Goal: Task Accomplishment & Management: Manage account settings

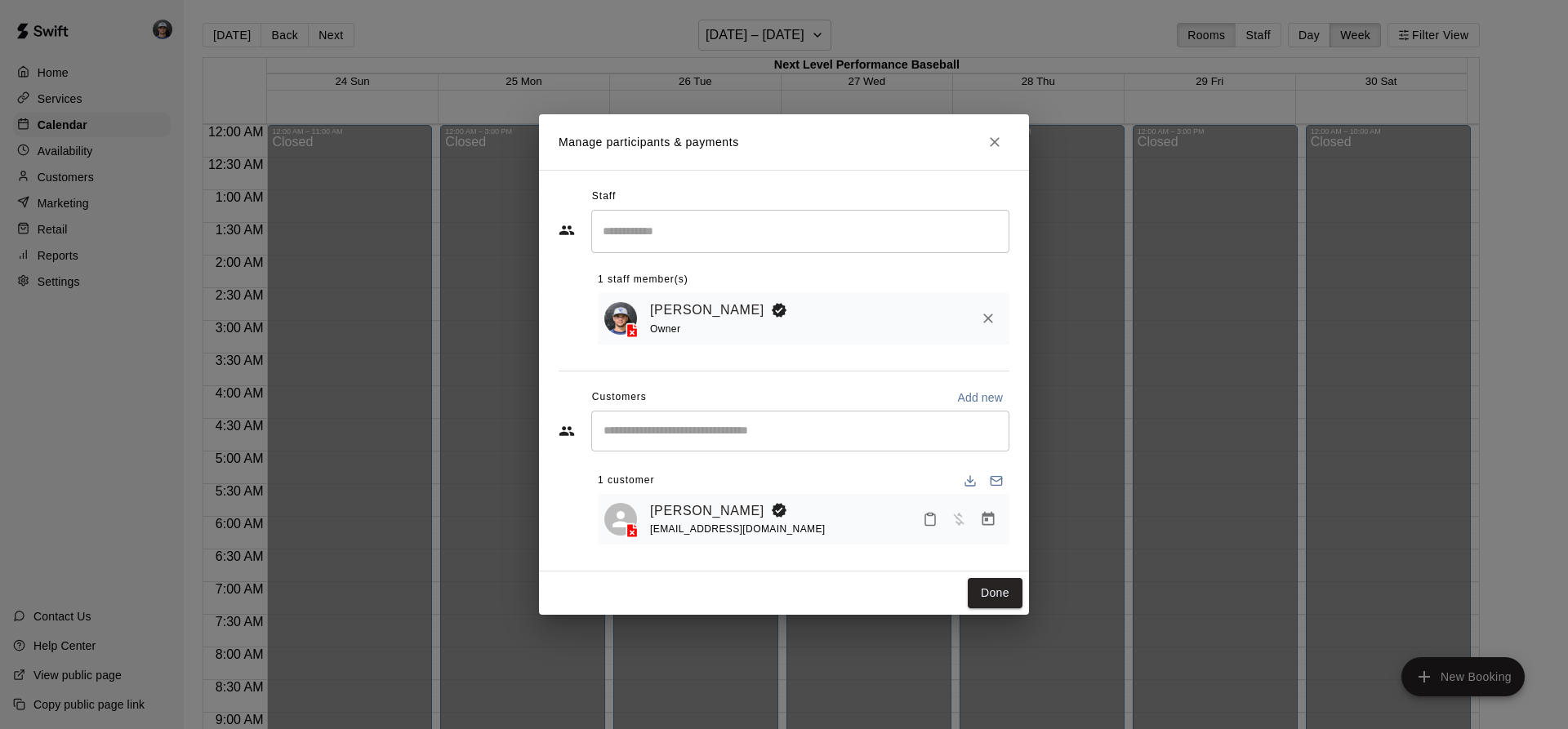
scroll to position [865, 0]
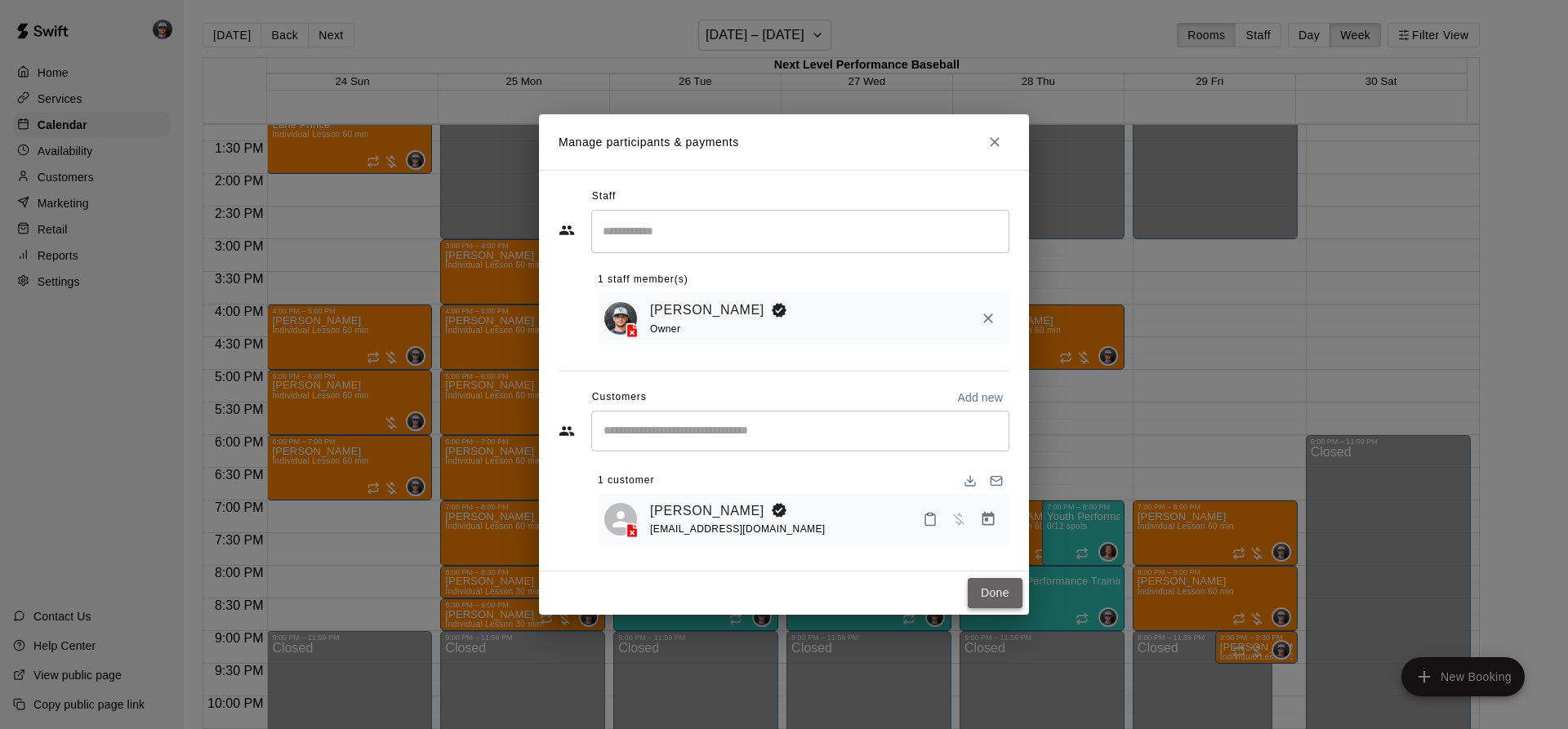
click at [991, 606] on button "Done" at bounding box center [995, 593] width 54 height 30
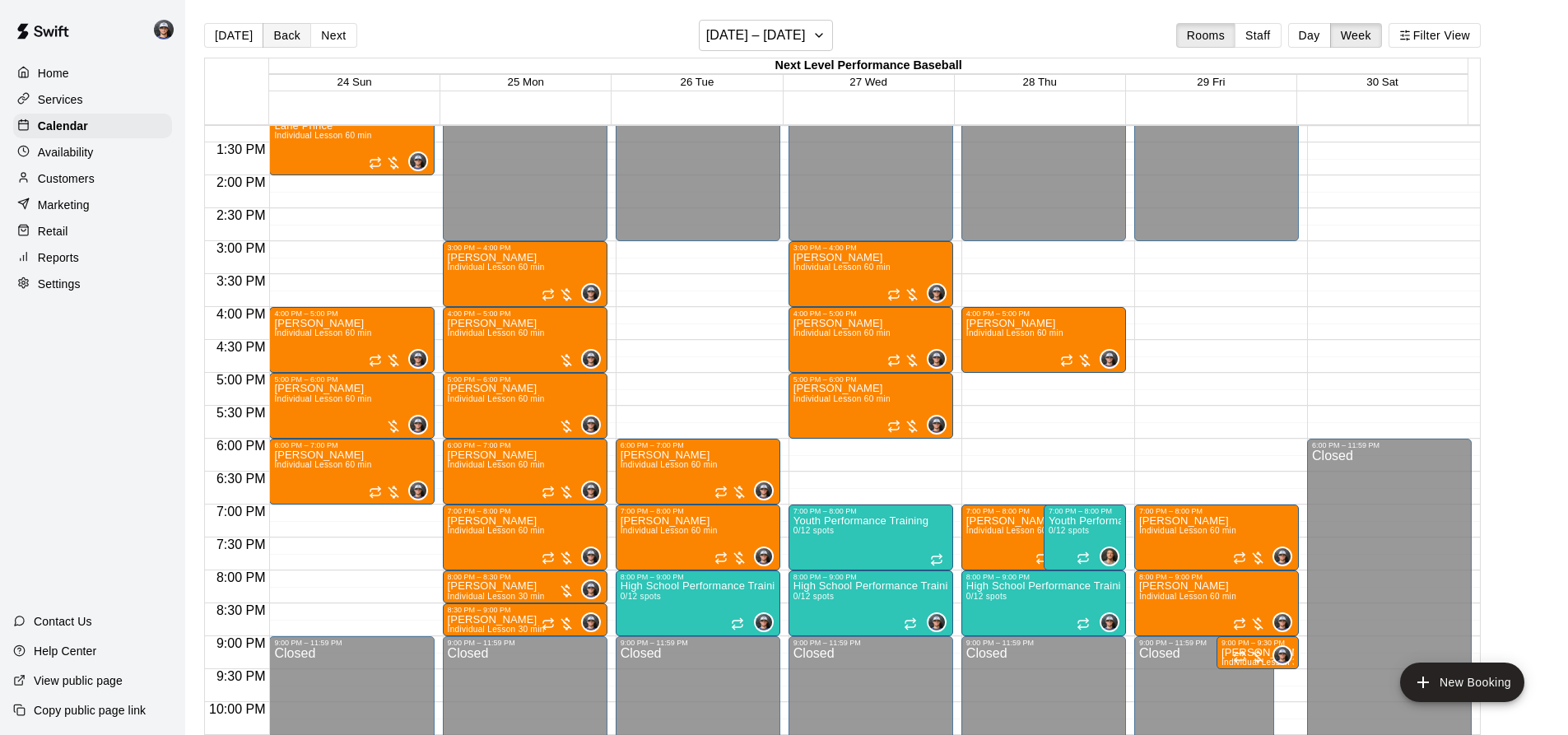
click at [285, 37] on button "Back" at bounding box center [287, 36] width 48 height 25
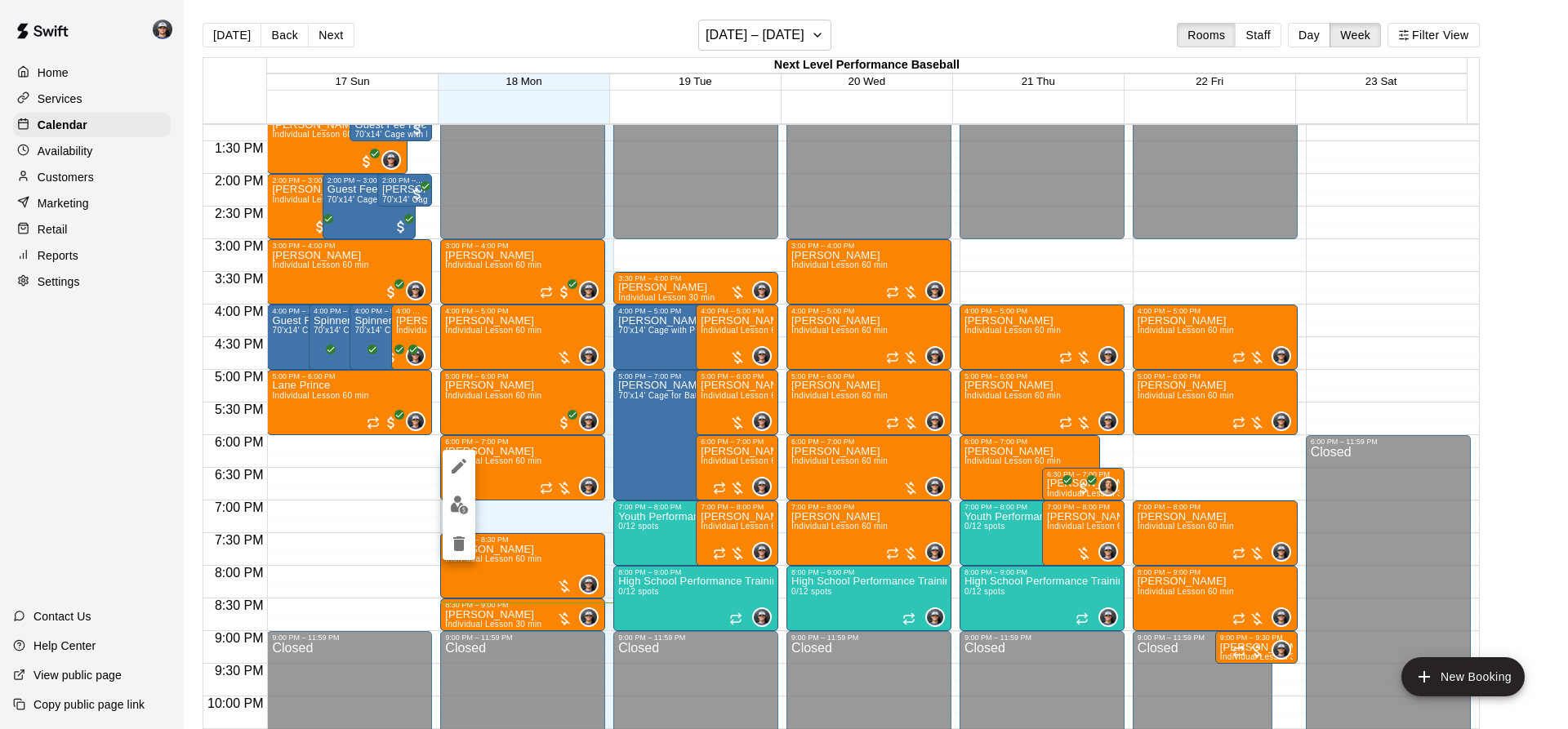
click at [530, 559] on div at bounding box center [784, 364] width 1568 height 729
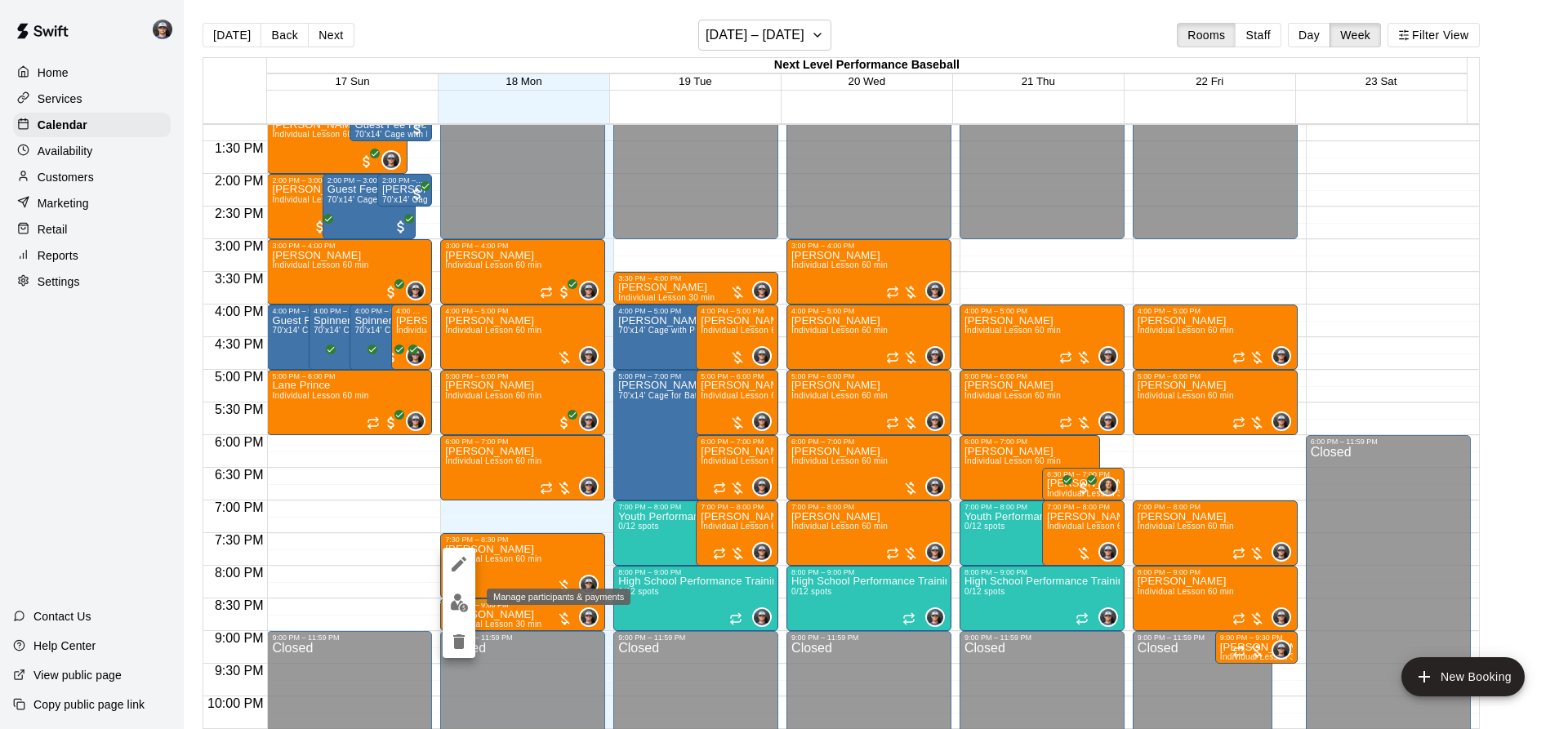
click at [466, 598] on img "edit" at bounding box center [459, 602] width 19 height 19
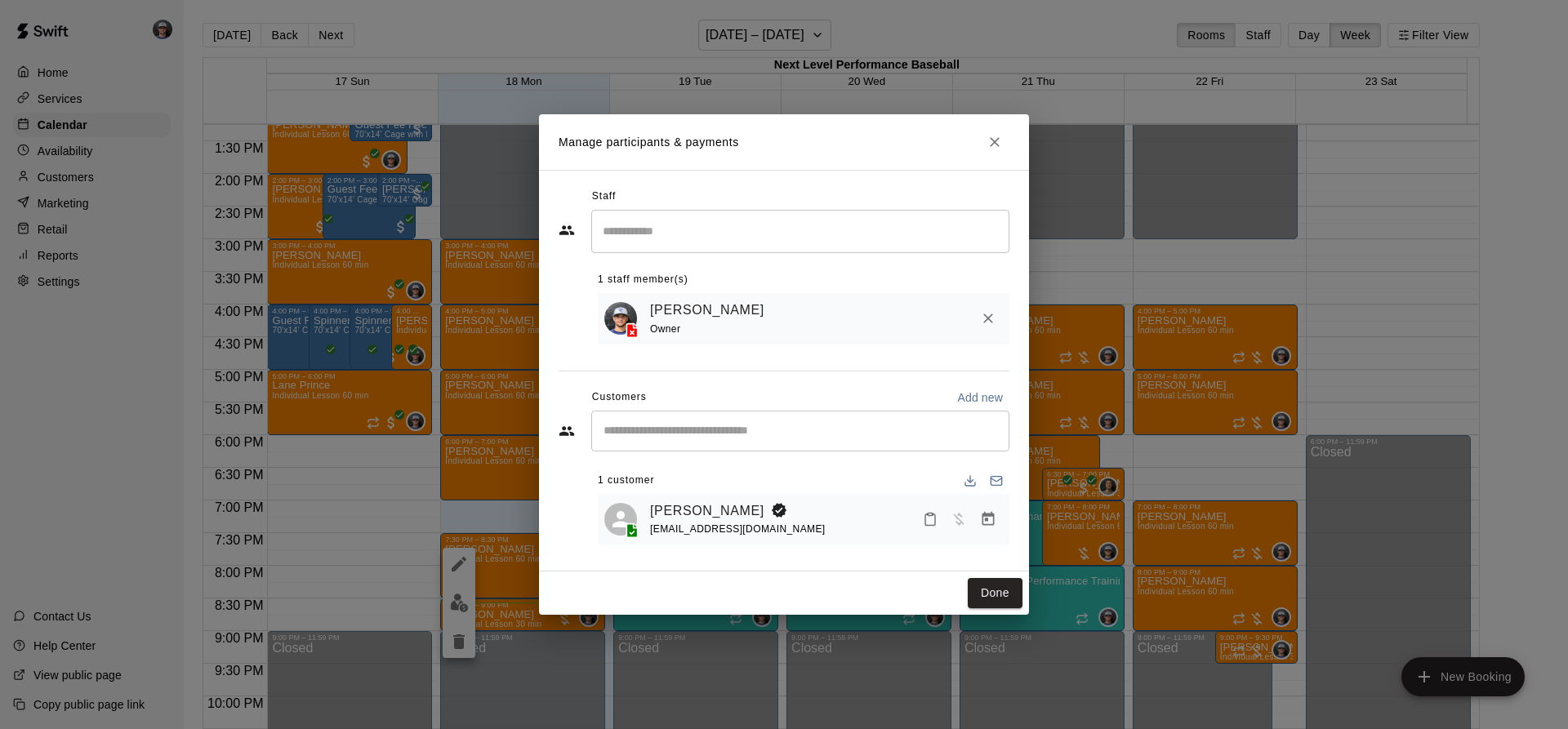
click at [995, 526] on icon "Manage bookings & payment" at bounding box center [988, 519] width 16 height 16
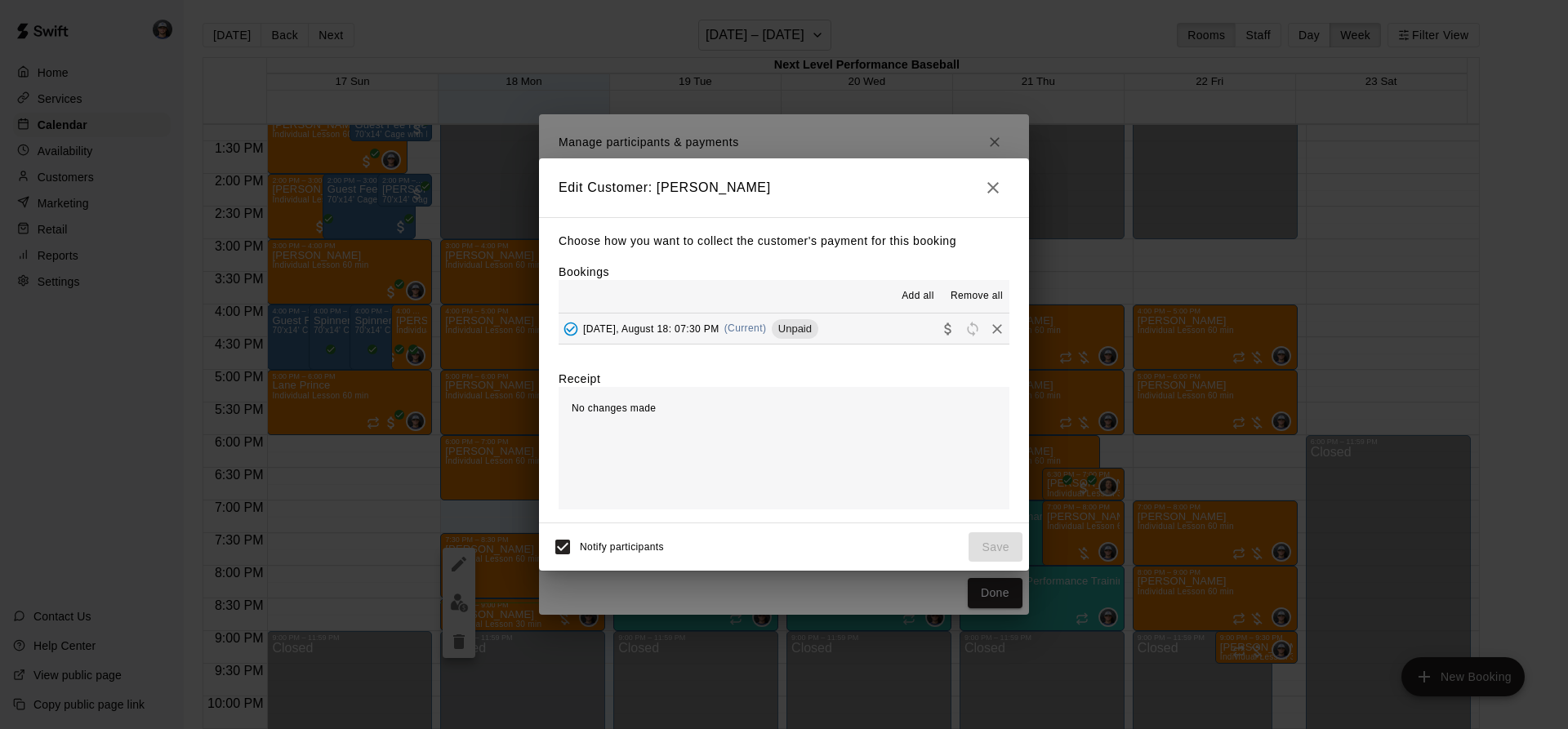
click at [812, 327] on span "Unpaid" at bounding box center [795, 328] width 46 height 12
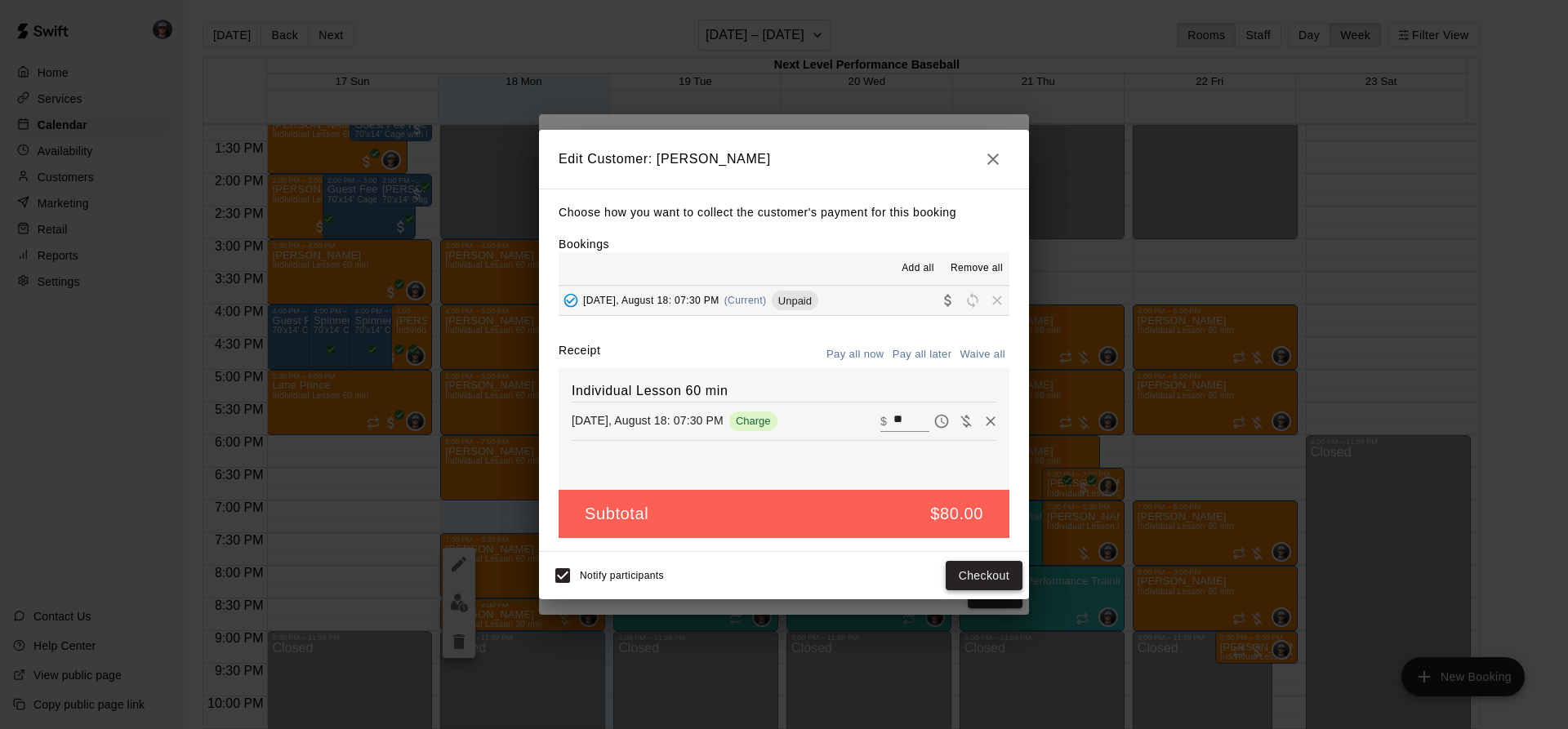
click at [997, 585] on button "Checkout" at bounding box center [984, 576] width 77 height 30
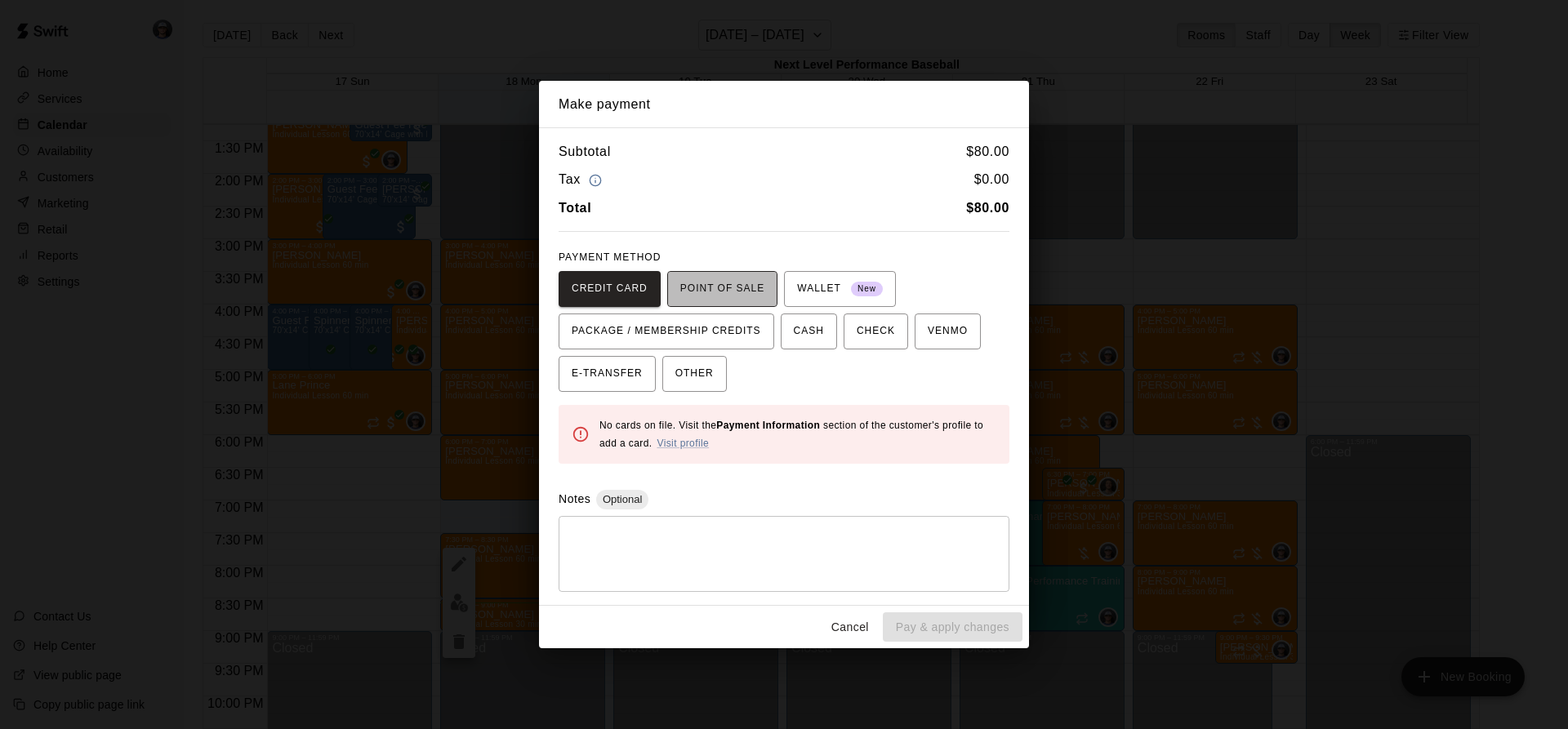
click at [721, 276] on span "POINT OF SALE" at bounding box center [723, 289] width 84 height 26
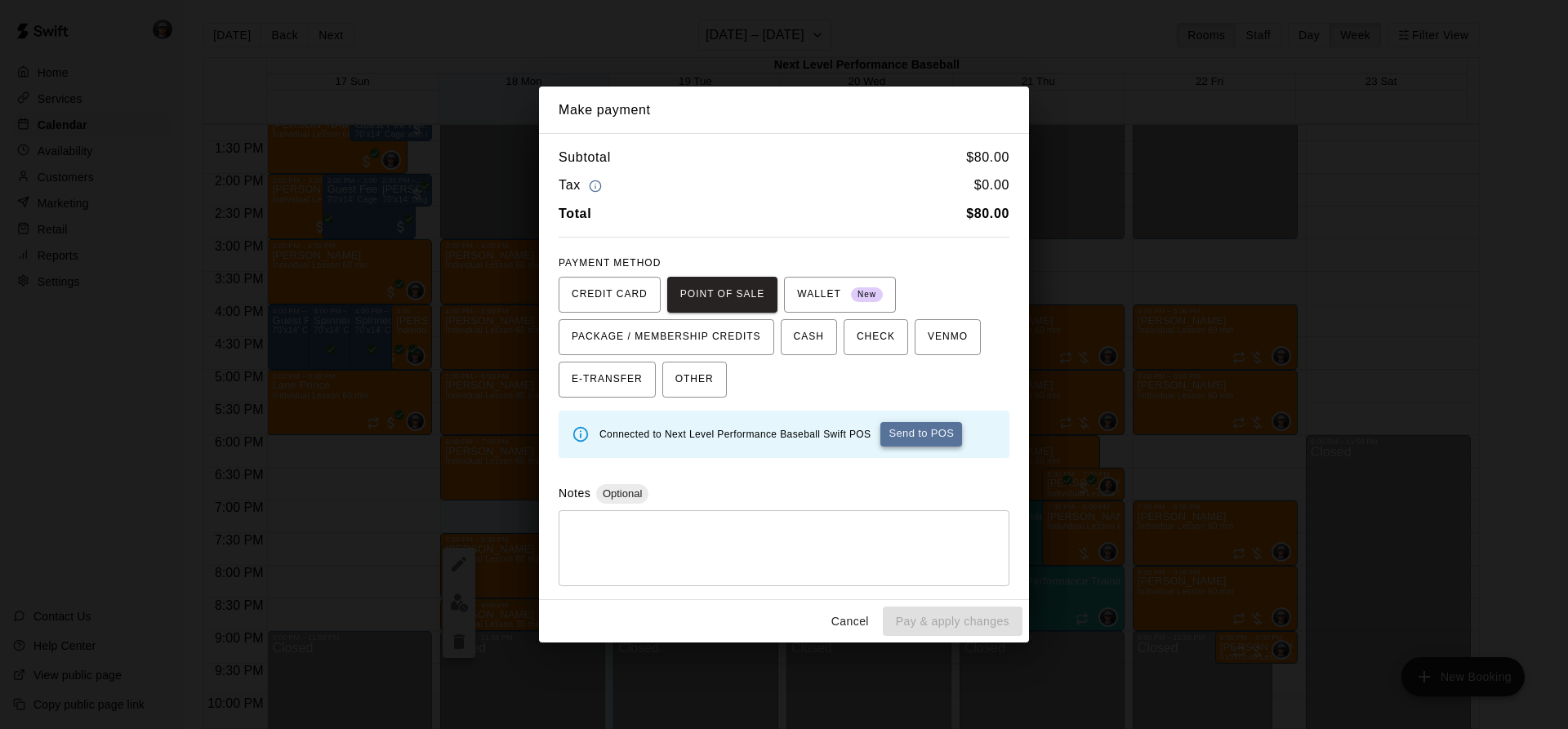
click at [926, 440] on button "Send to POS" at bounding box center [920, 434] width 82 height 25
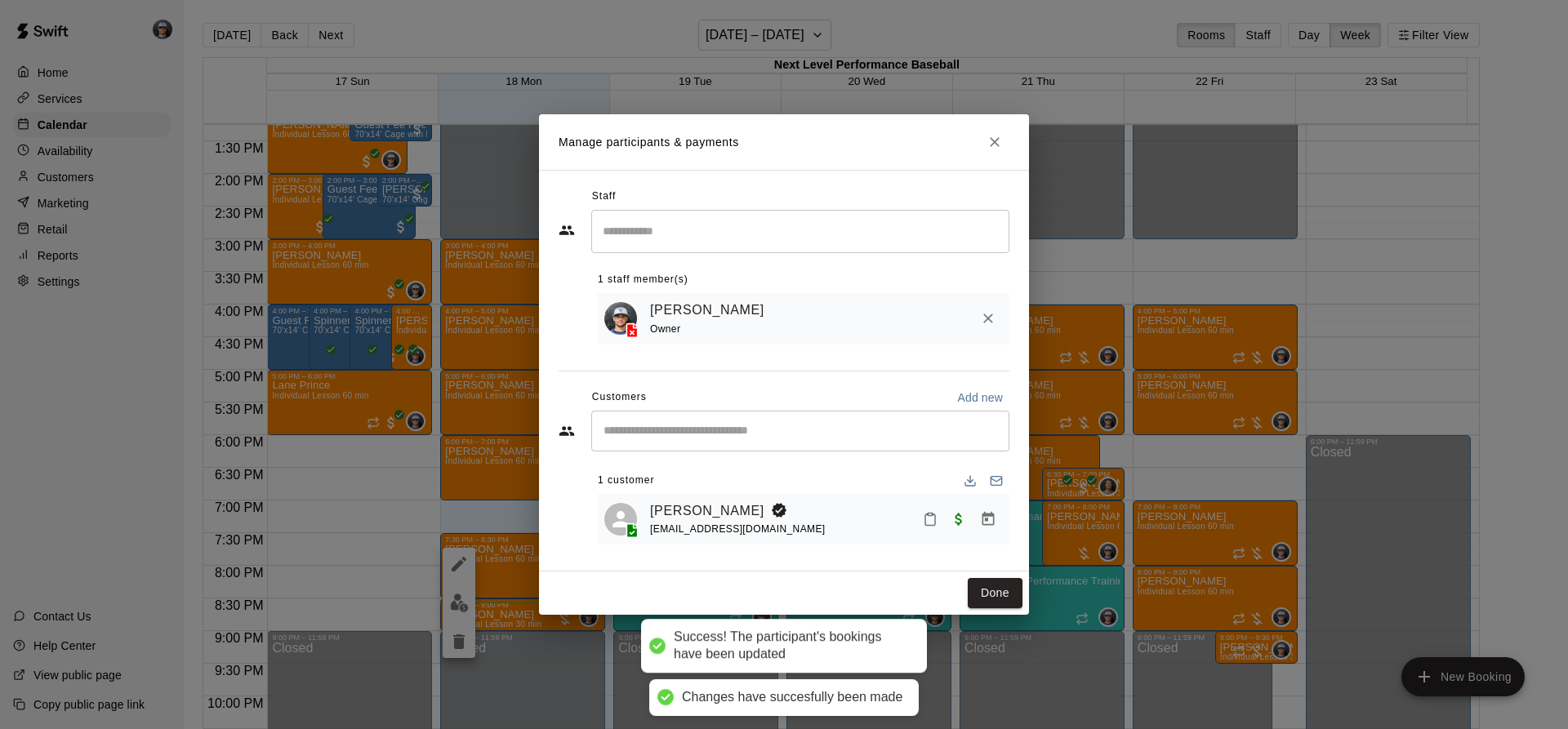
click at [966, 593] on div "Done" at bounding box center [784, 593] width 490 height 44
drag, startPoint x: 977, startPoint y: 593, endPoint x: 984, endPoint y: 587, distance: 9.2
click at [981, 592] on button "Done" at bounding box center [995, 593] width 54 height 30
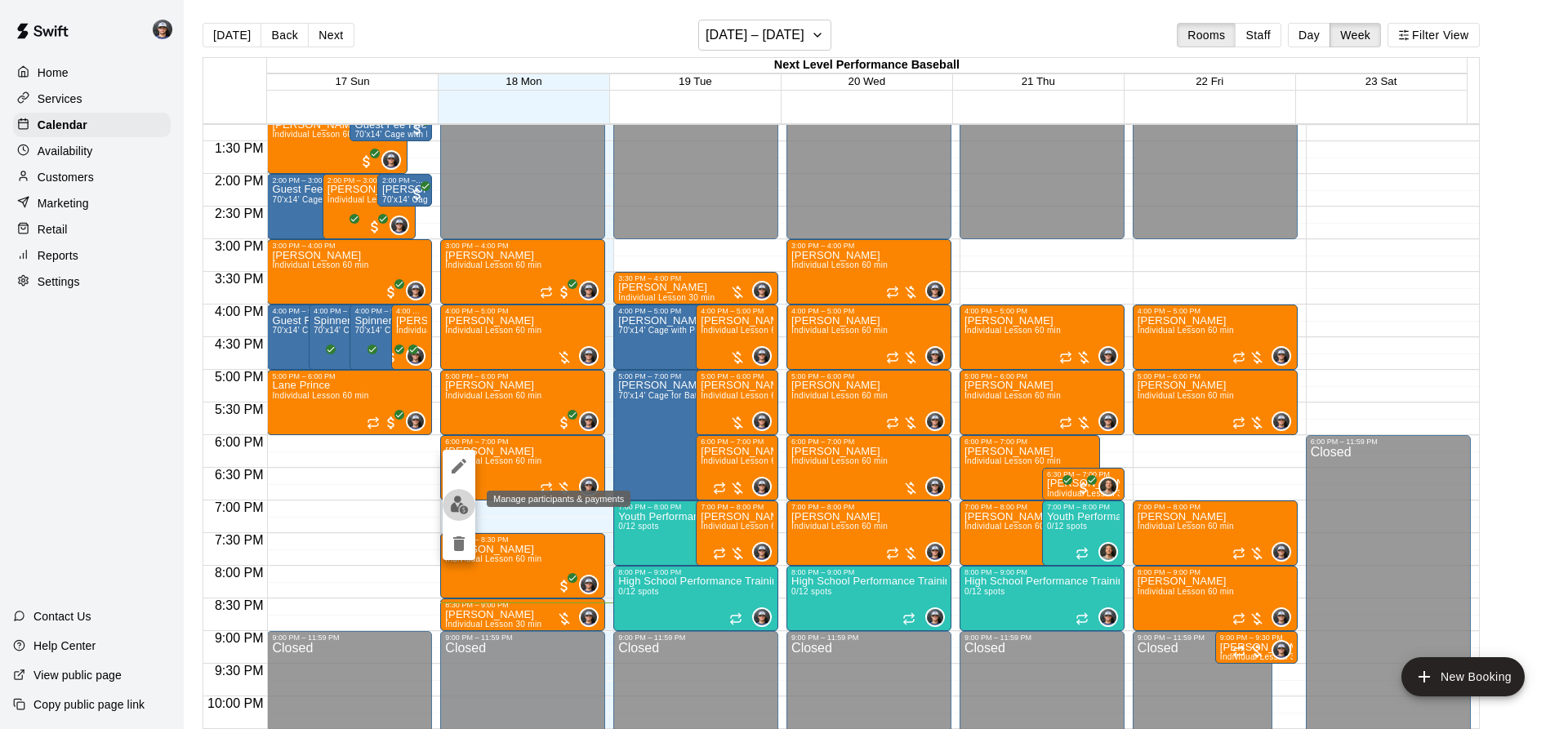
click at [462, 502] on img "edit" at bounding box center [459, 505] width 19 height 19
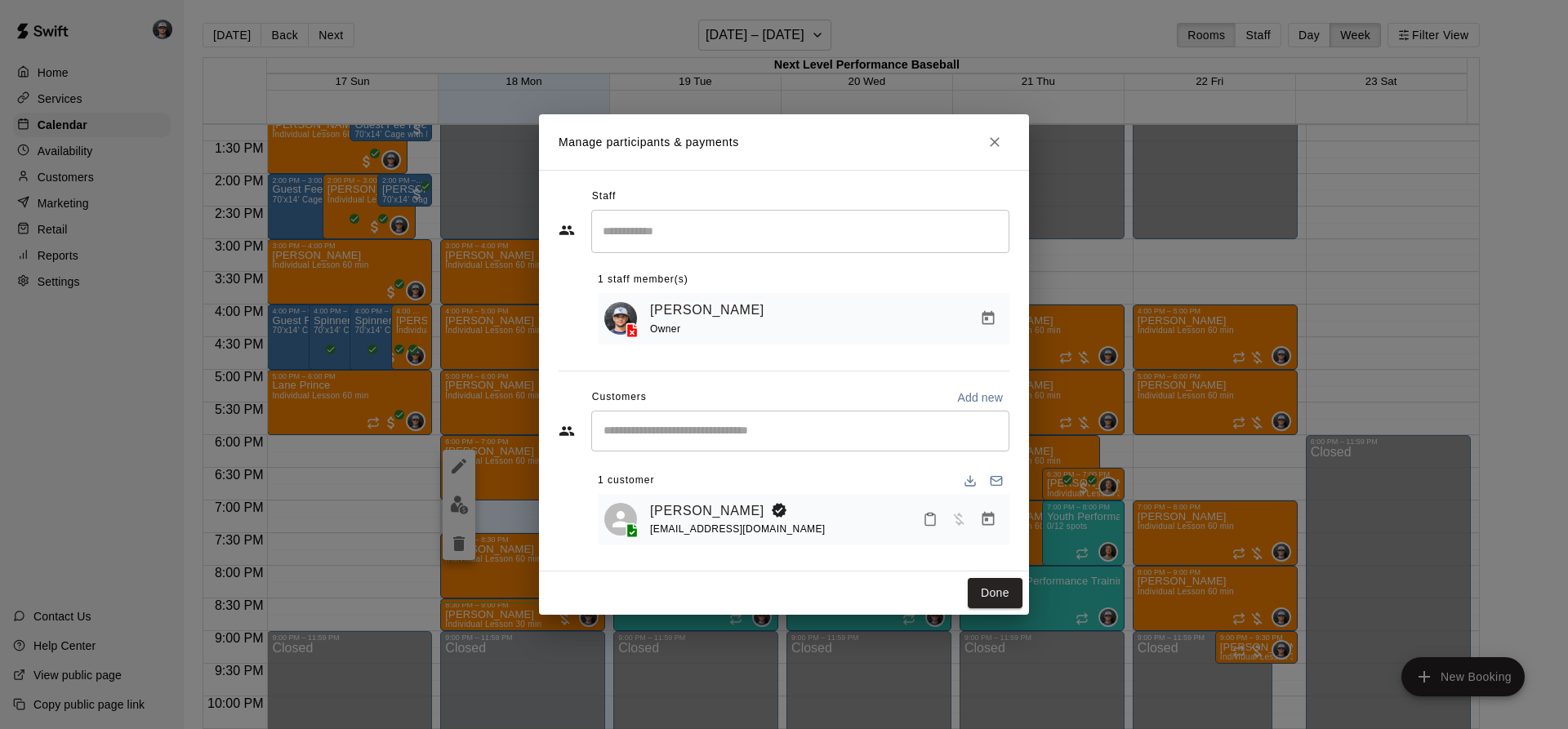
click at [988, 521] on icon "Manage bookings & payment" at bounding box center [988, 518] width 12 height 14
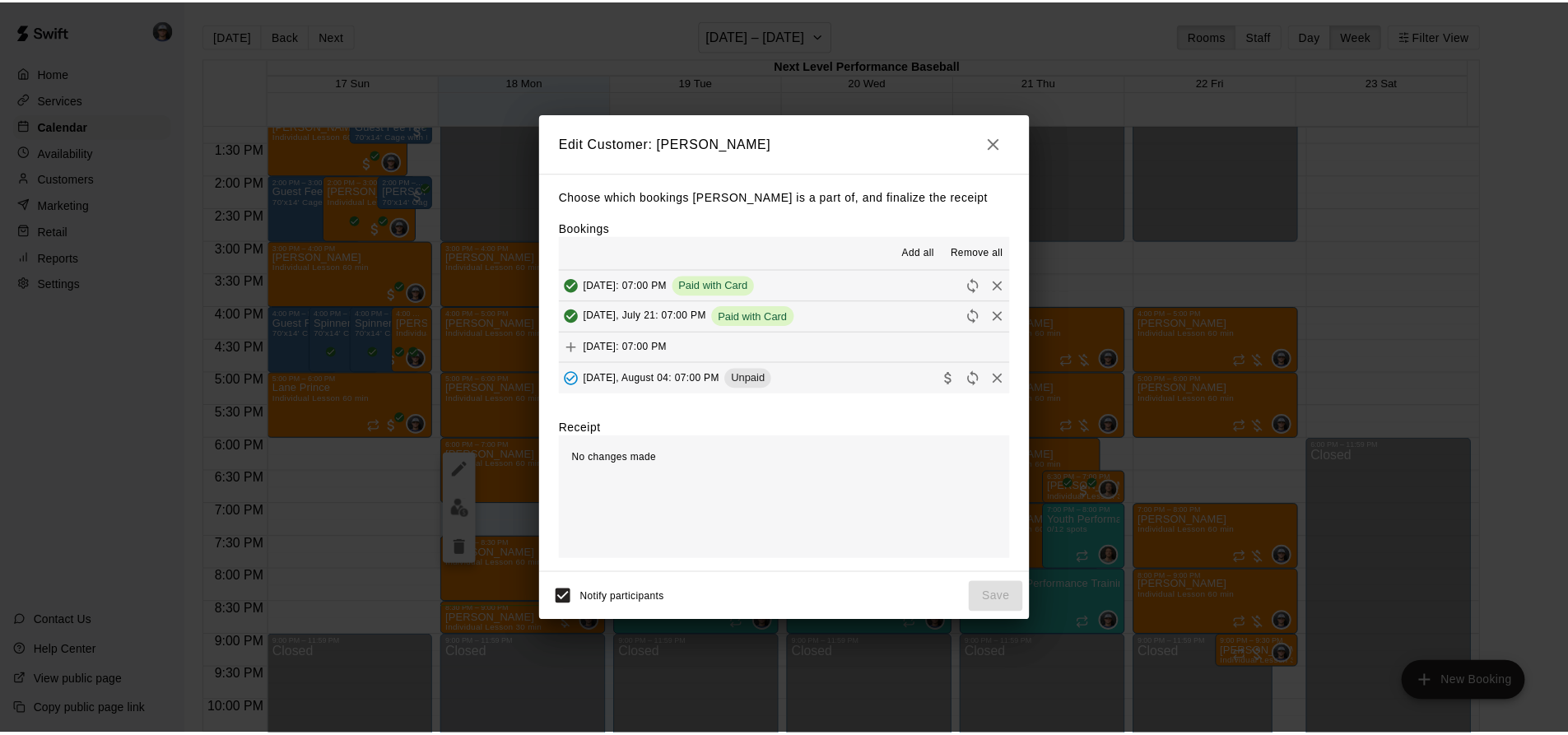
scroll to position [62, 0]
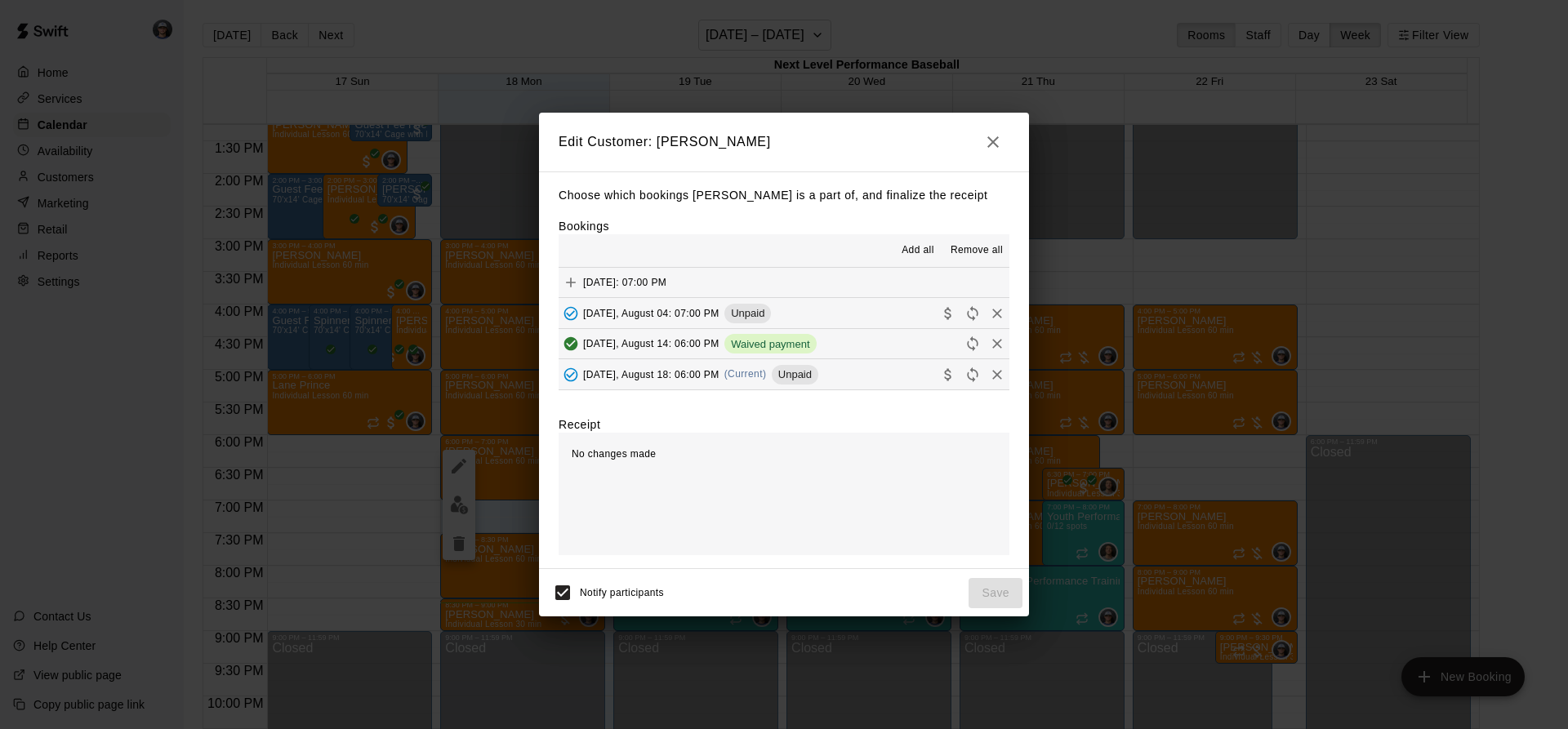
click at [744, 375] on span "(Current)" at bounding box center [746, 374] width 43 height 12
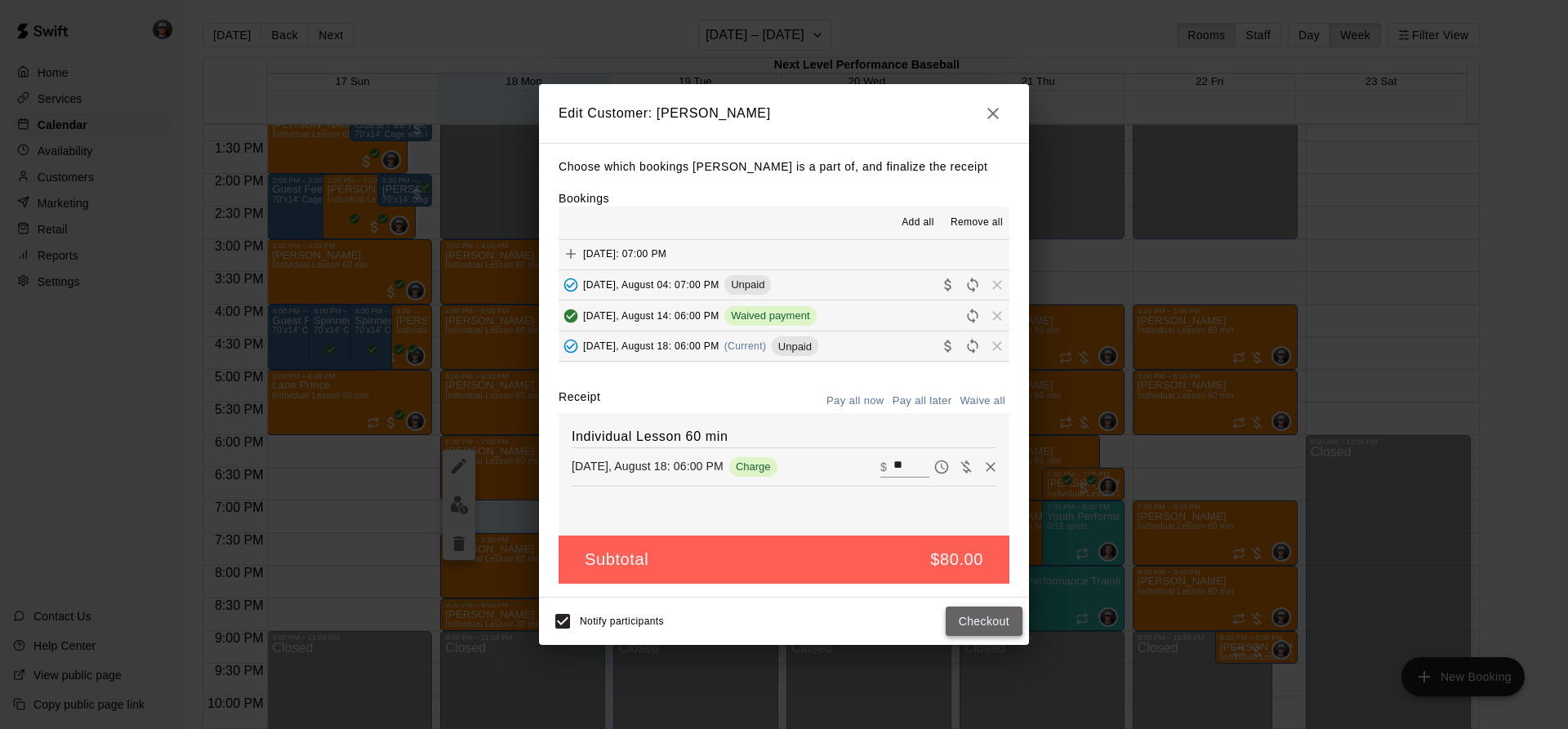
click at [1015, 629] on button "Checkout" at bounding box center [984, 621] width 77 height 30
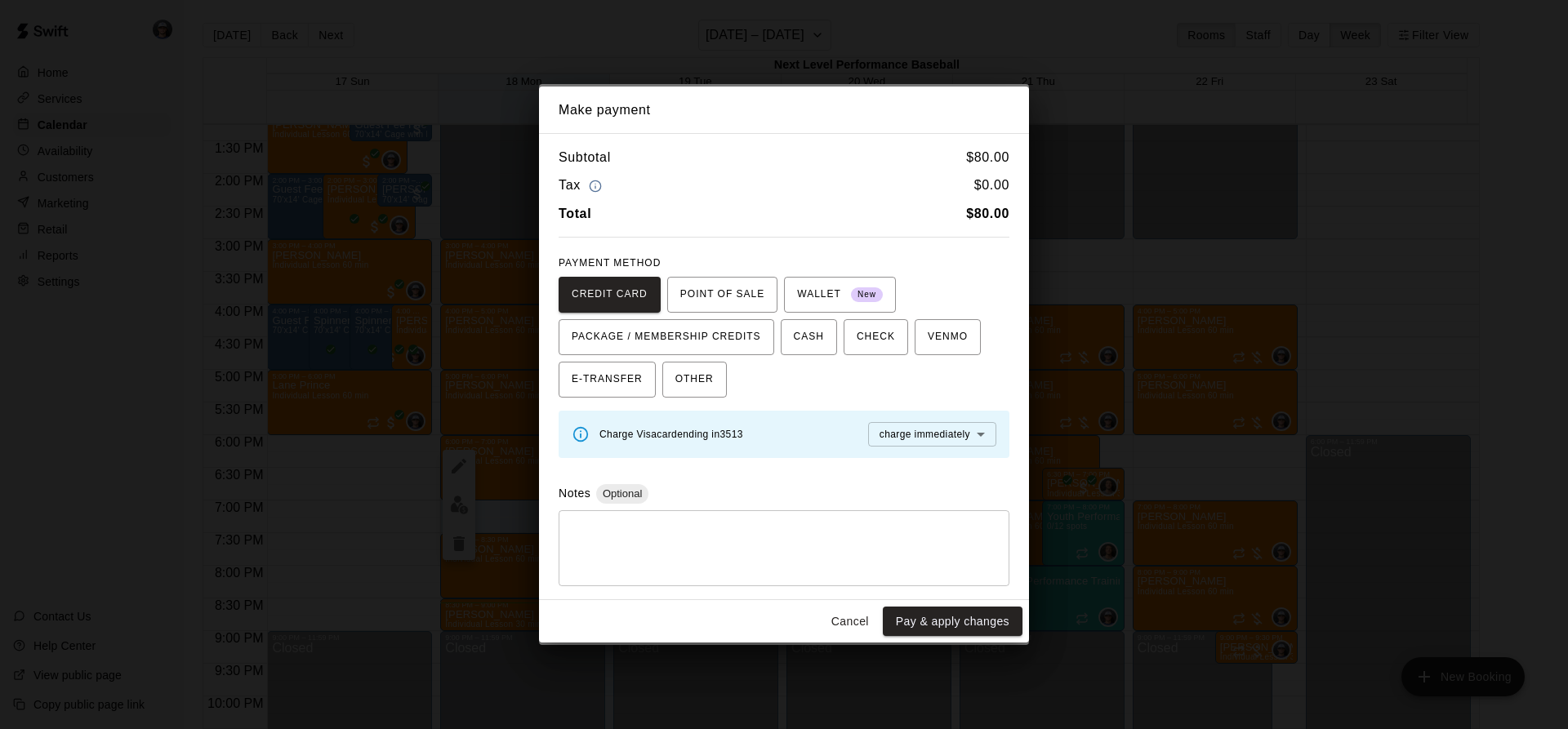
click at [896, 615] on button "Pay & apply changes" at bounding box center [952, 621] width 139 height 30
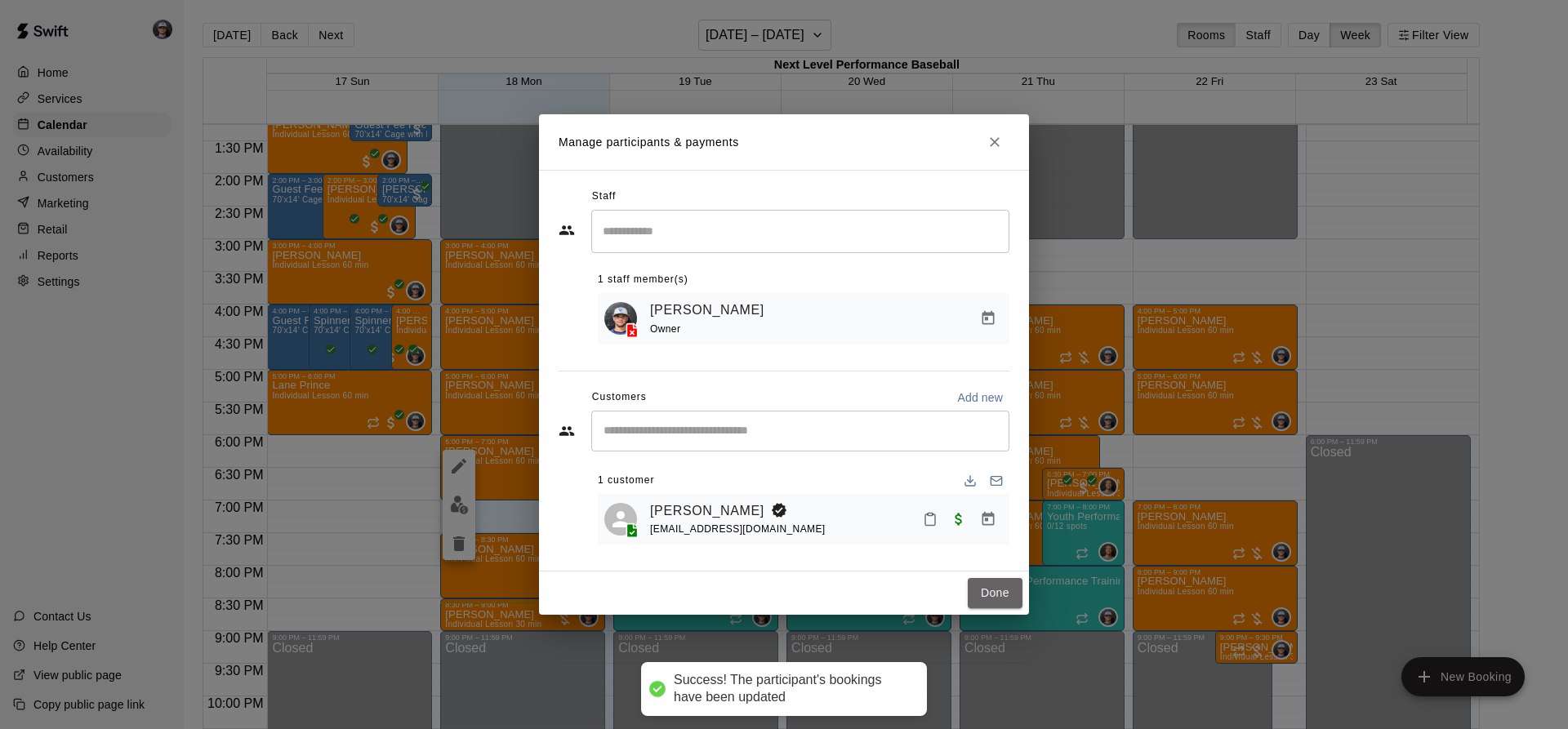
drag, startPoint x: 1007, startPoint y: 590, endPoint x: 442, endPoint y: 127, distance: 730.5
click at [1007, 591] on button "Done" at bounding box center [995, 593] width 54 height 30
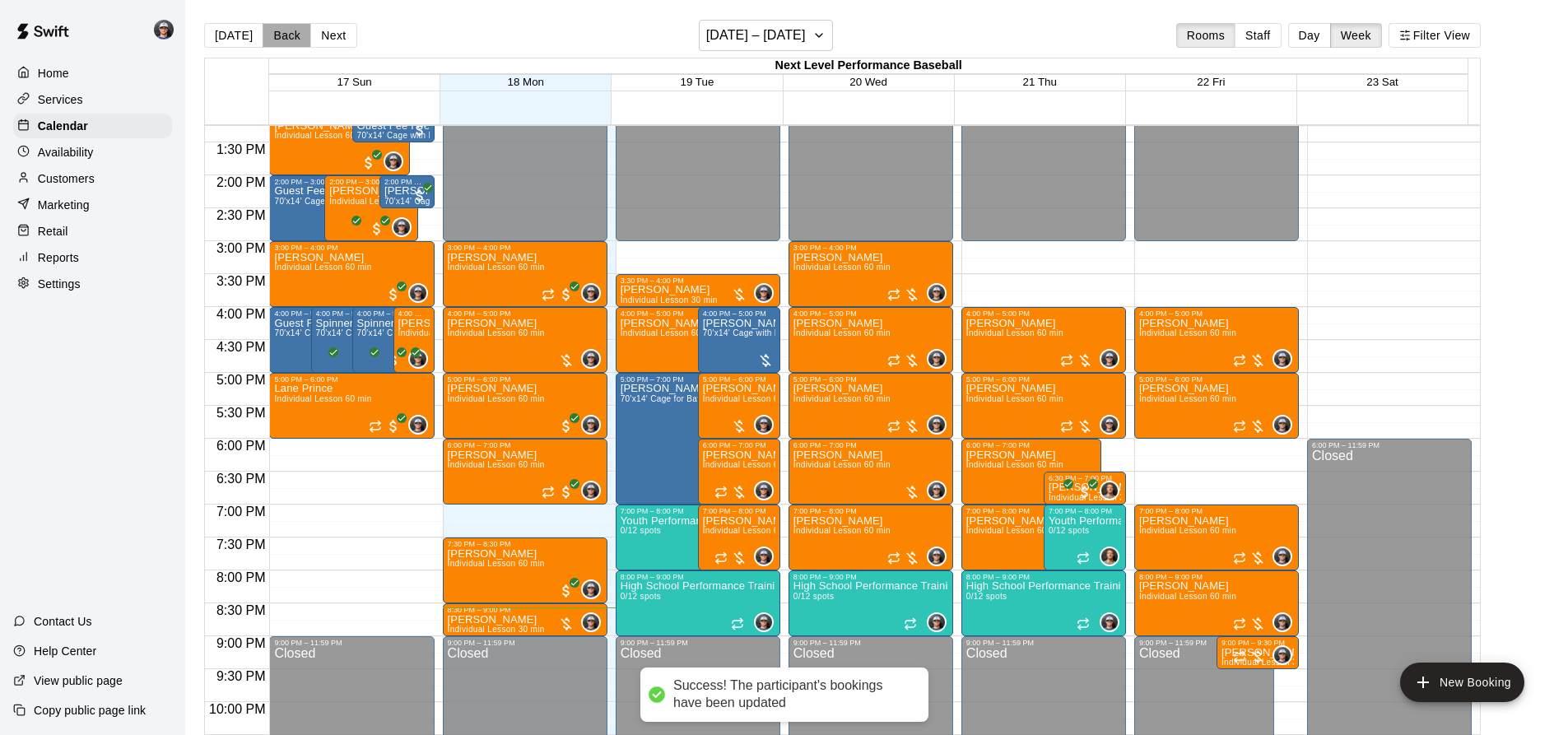
click at [293, 35] on button "Back" at bounding box center [287, 36] width 48 height 25
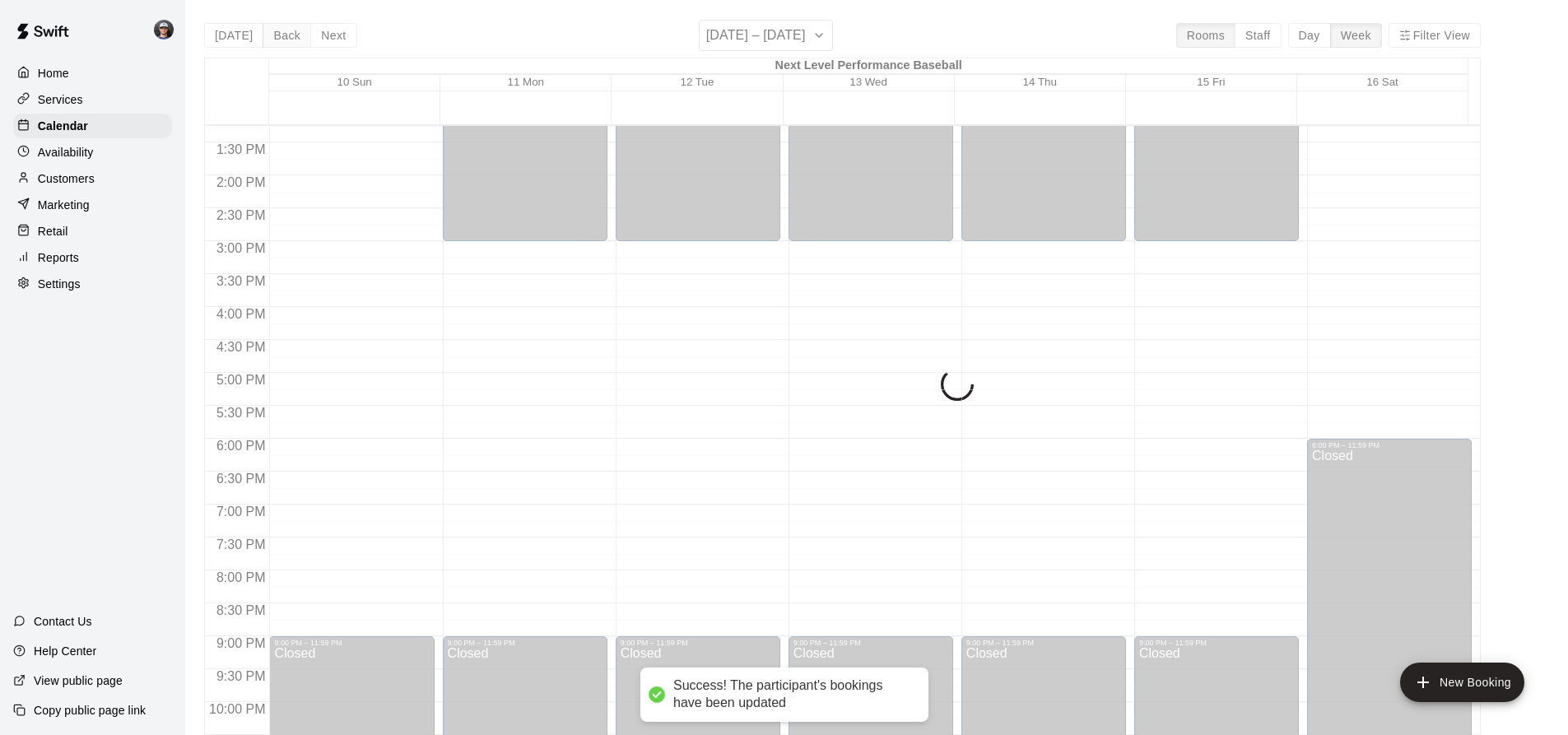
click at [293, 35] on div "[DATE] Back Next [DATE] – [DATE] Rooms Staff Day Week Filter View Next Level Pe…" at bounding box center [842, 387] width 1276 height 735
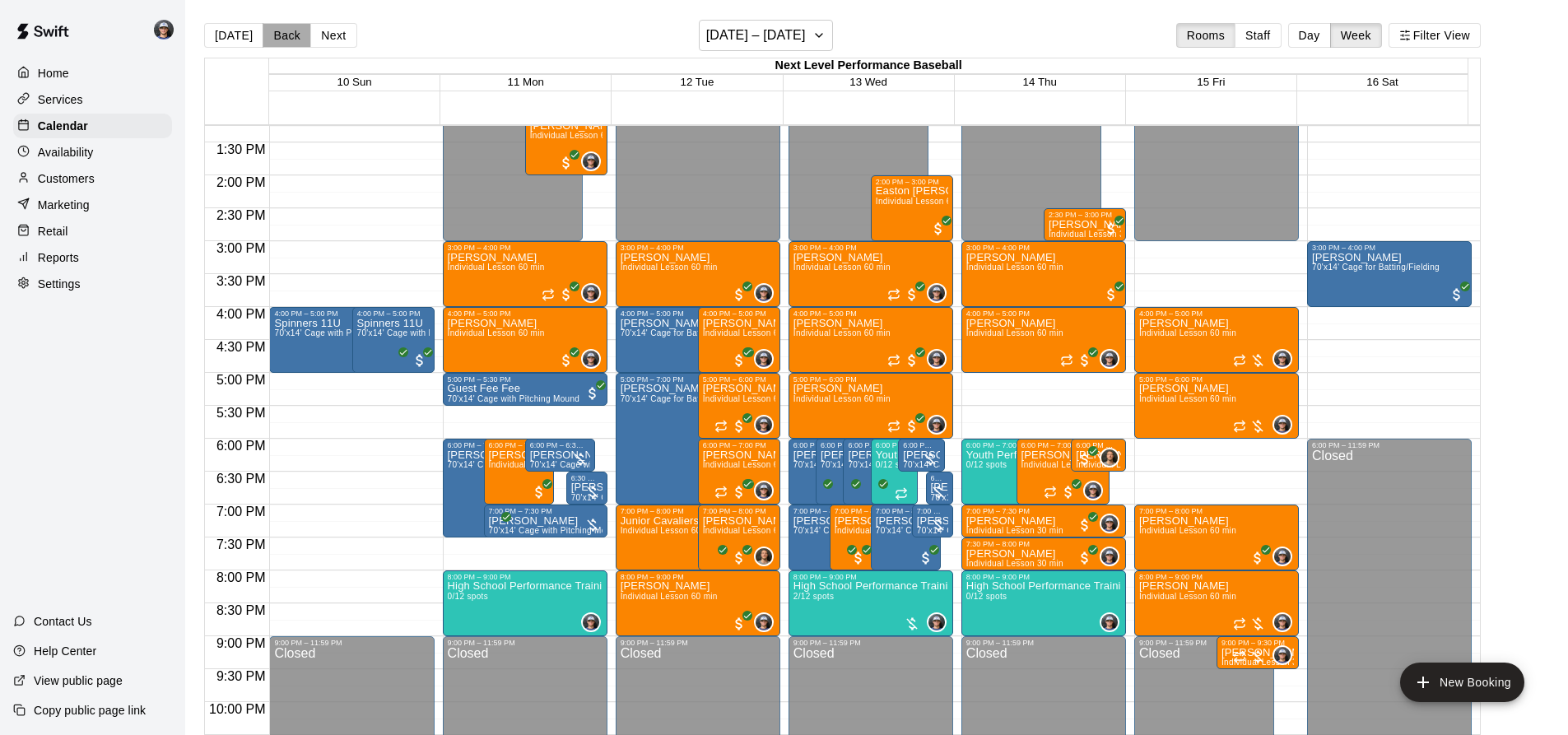
click at [293, 35] on button "Back" at bounding box center [287, 36] width 48 height 25
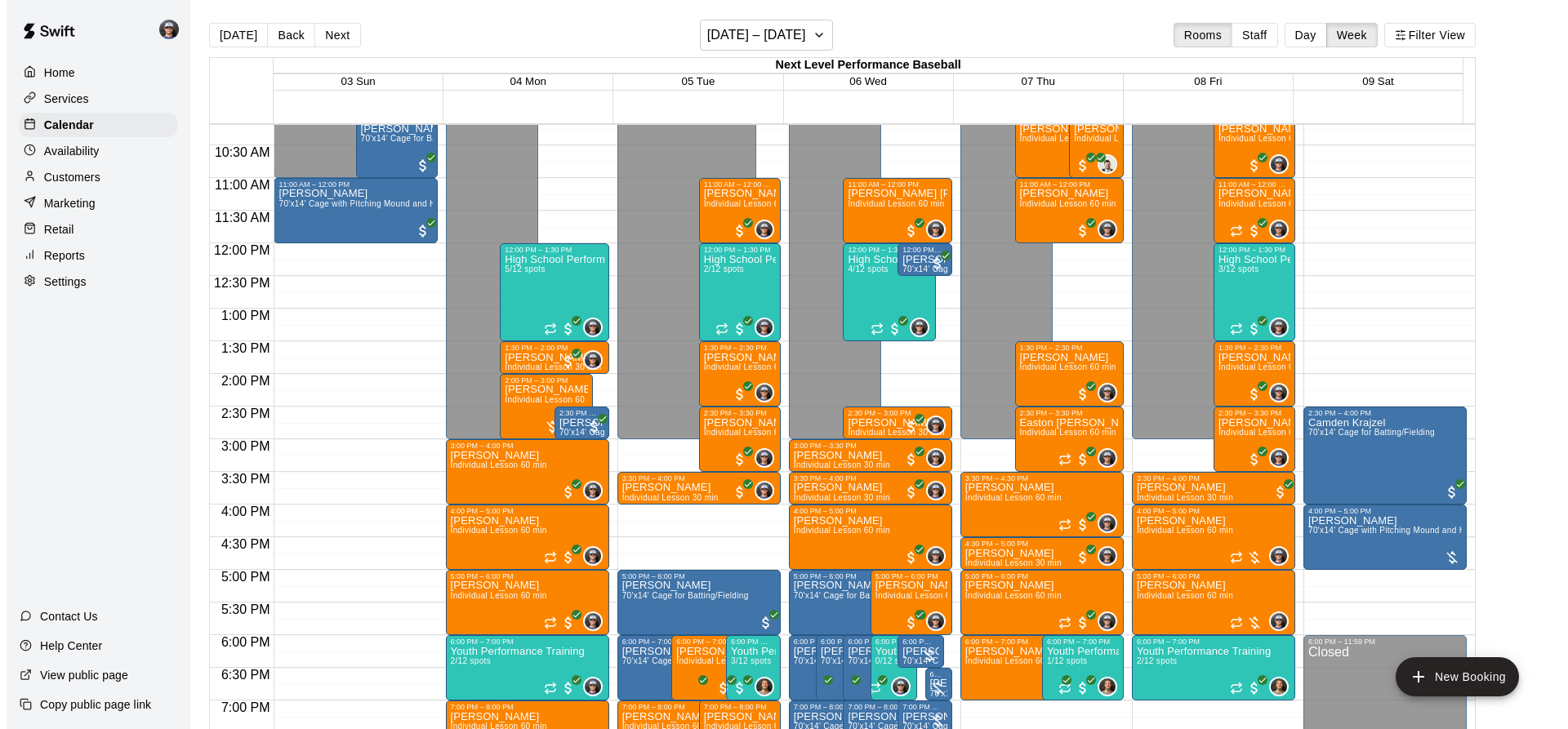
scroll to position [783, 0]
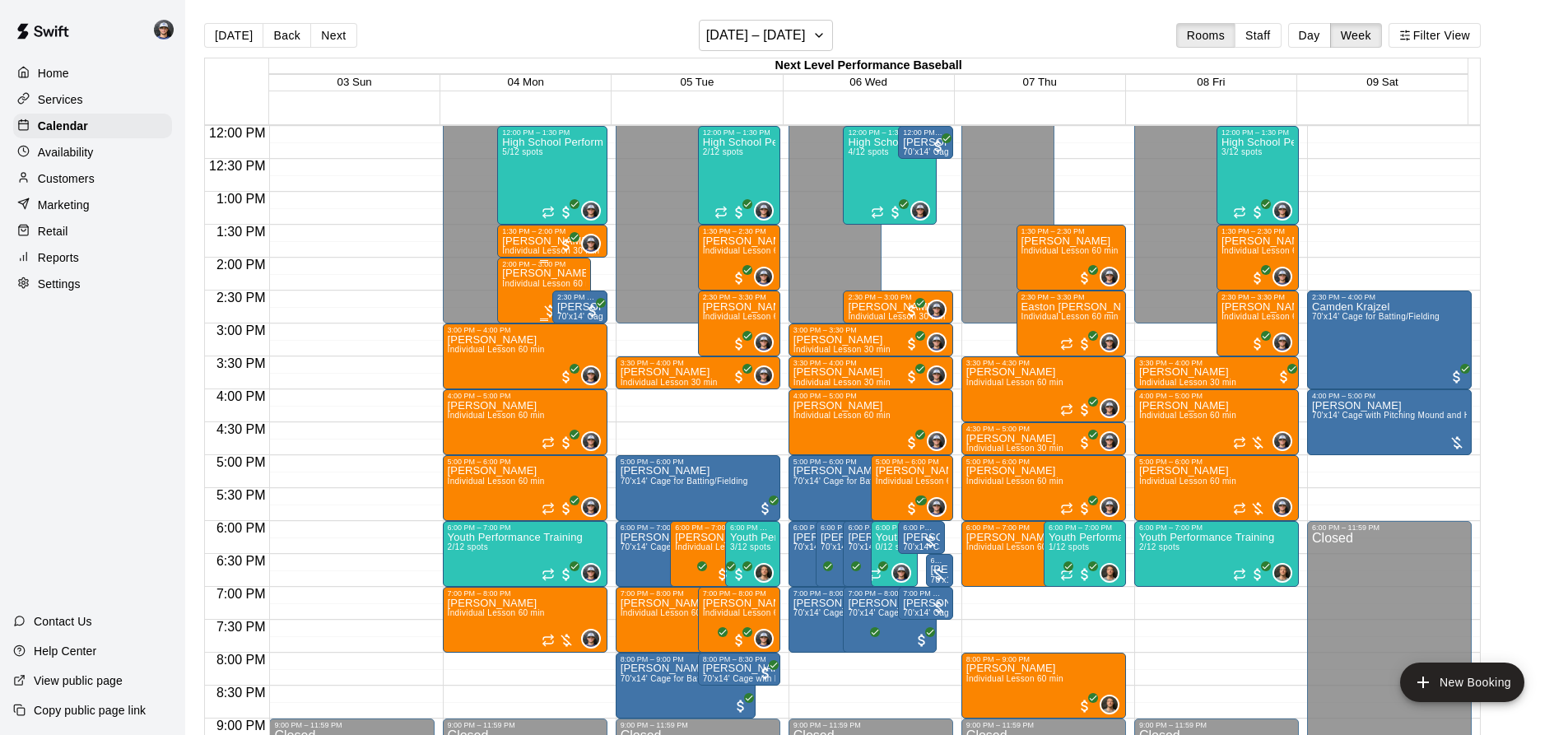
click at [523, 273] on p "[PERSON_NAME]" at bounding box center [544, 273] width 83 height 0
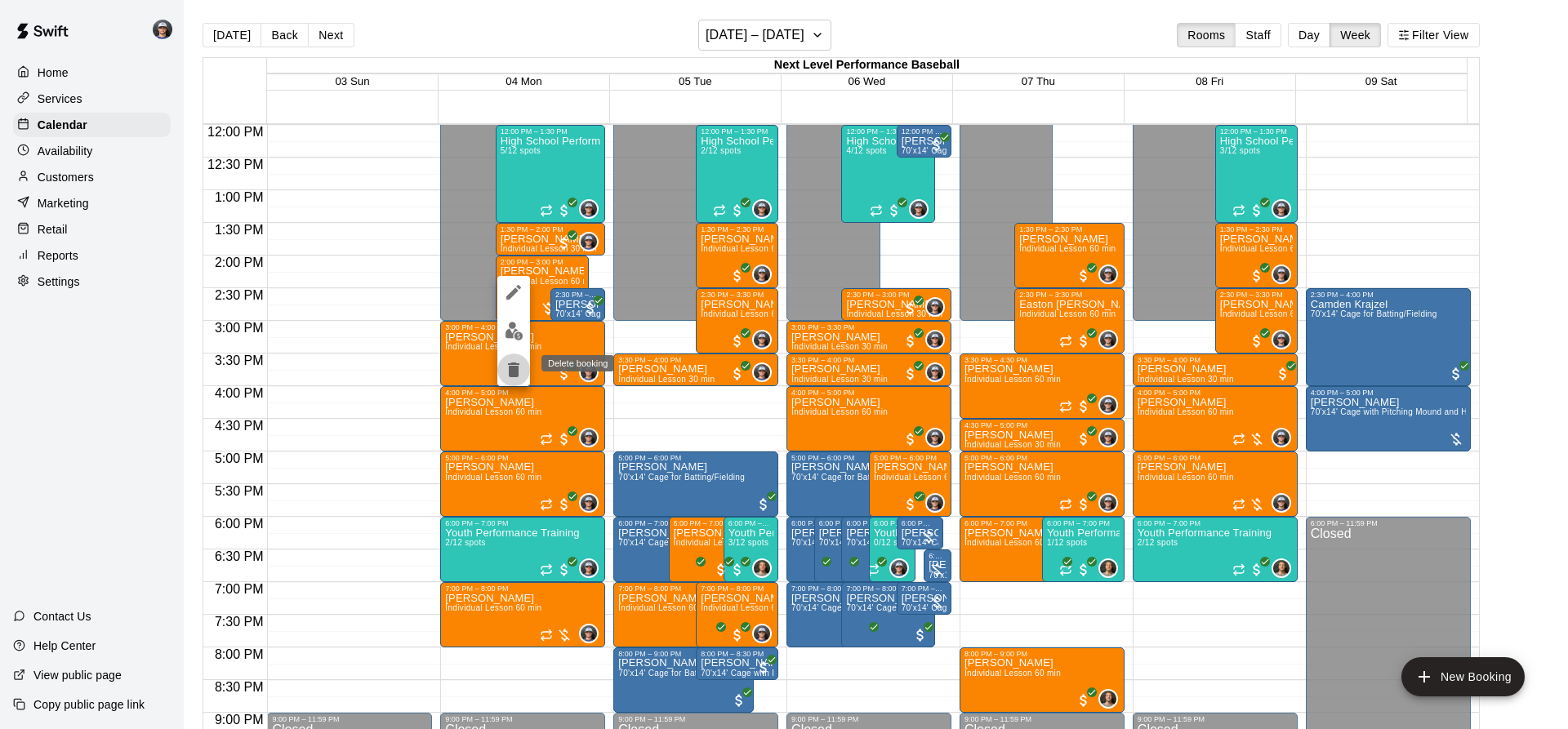
click at [516, 375] on icon "delete" at bounding box center [513, 370] width 12 height 15
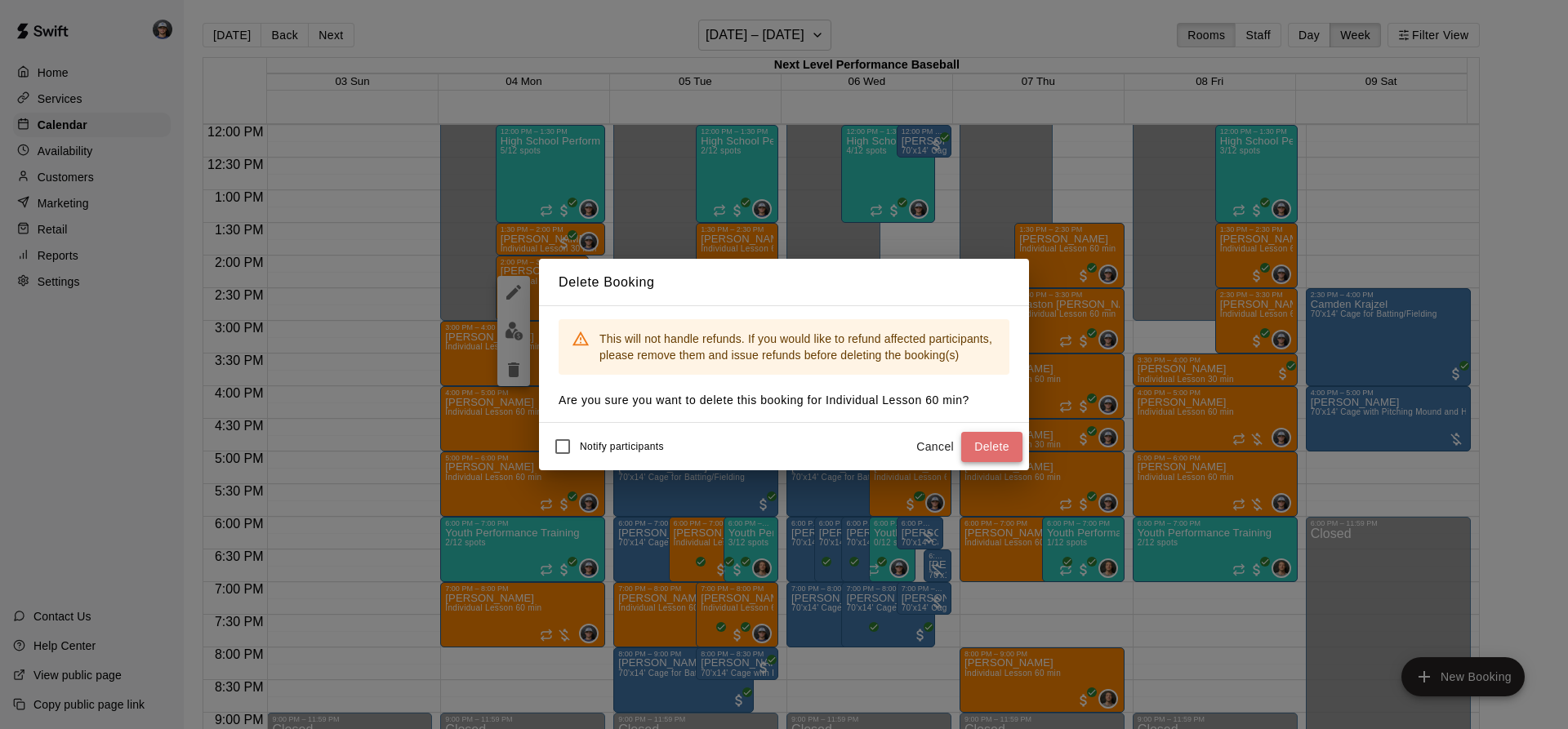
click at [988, 454] on button "Delete" at bounding box center [991, 446] width 61 height 30
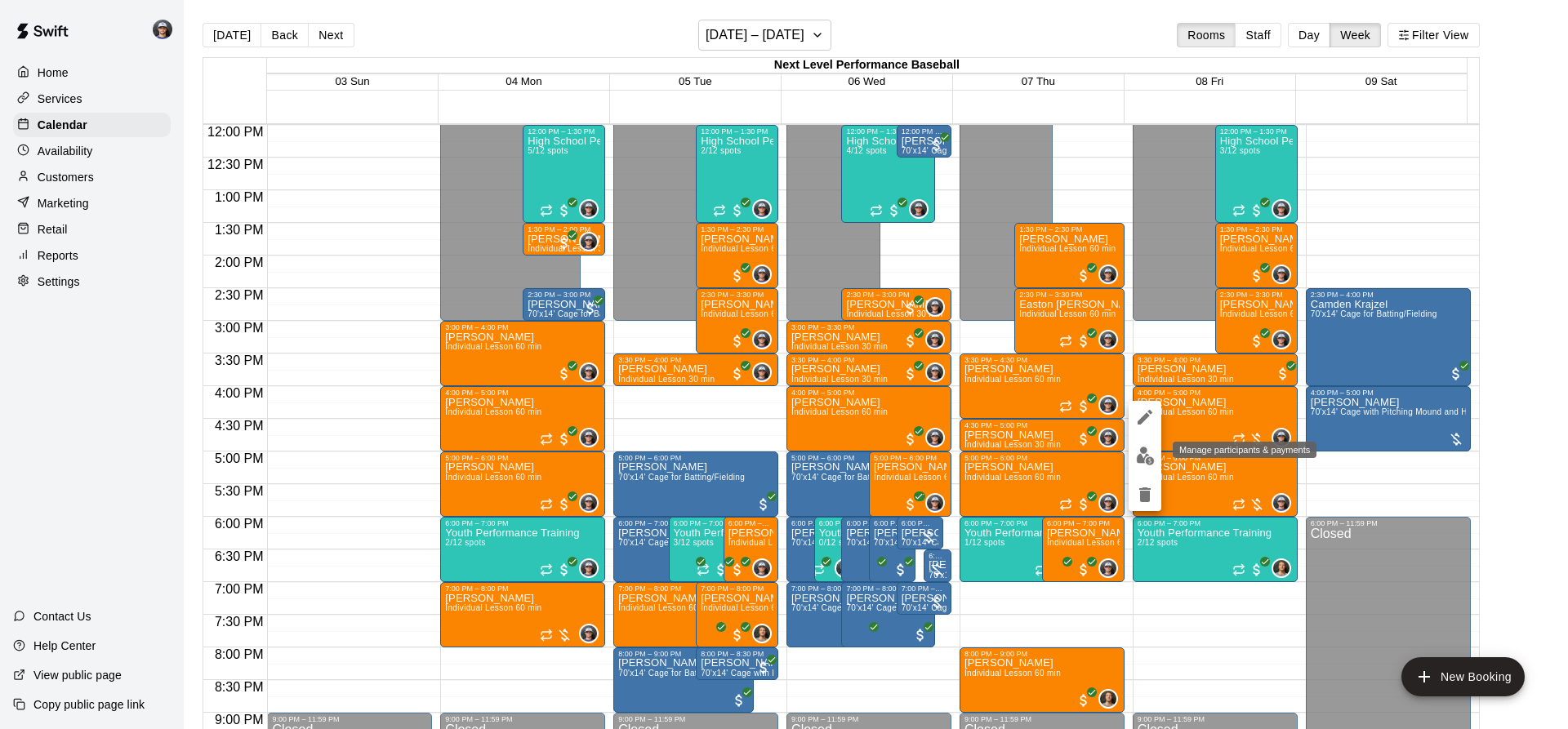
click at [1140, 452] on img "edit" at bounding box center [1144, 456] width 19 height 19
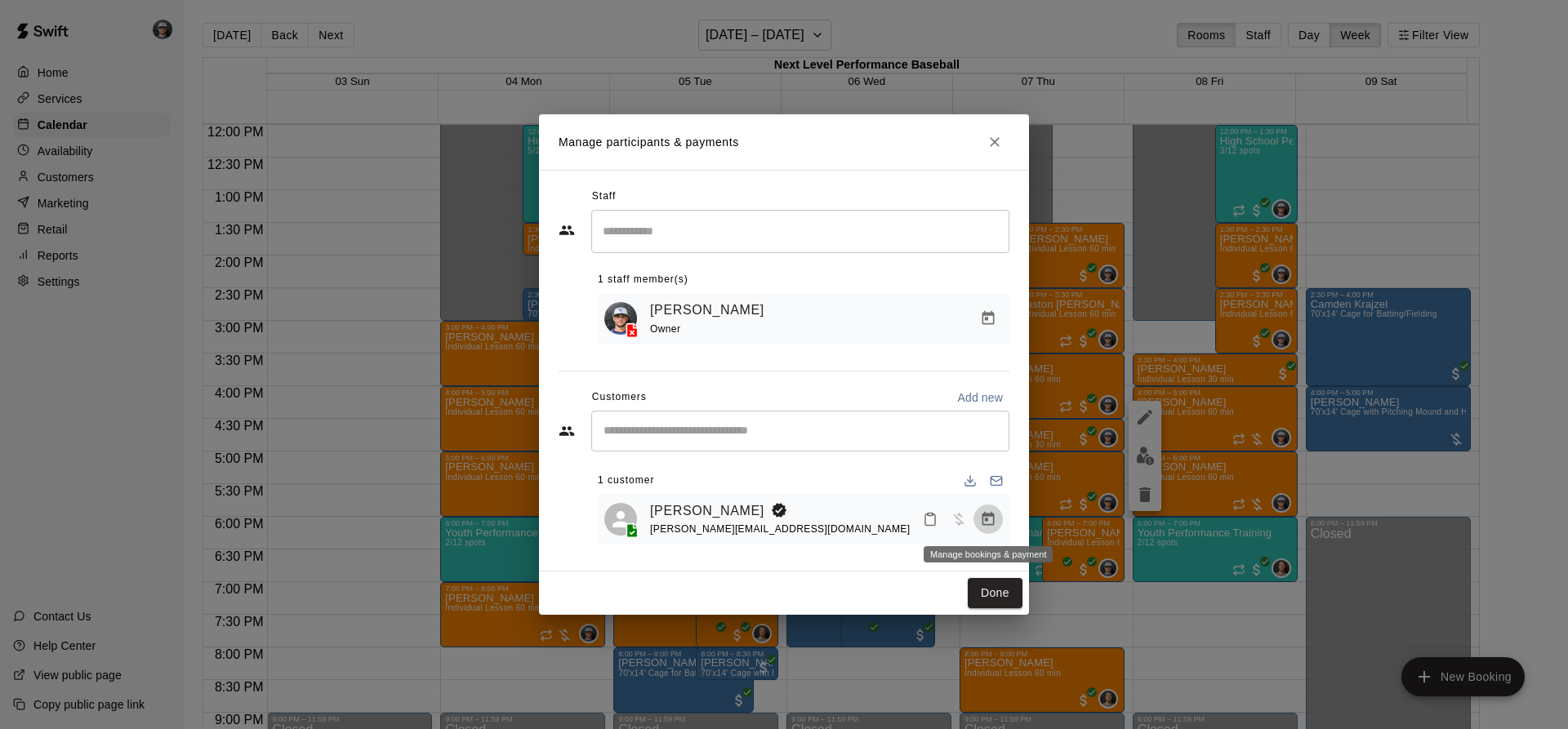
click at [994, 518] on icon "Manage bookings & payment" at bounding box center [988, 518] width 12 height 14
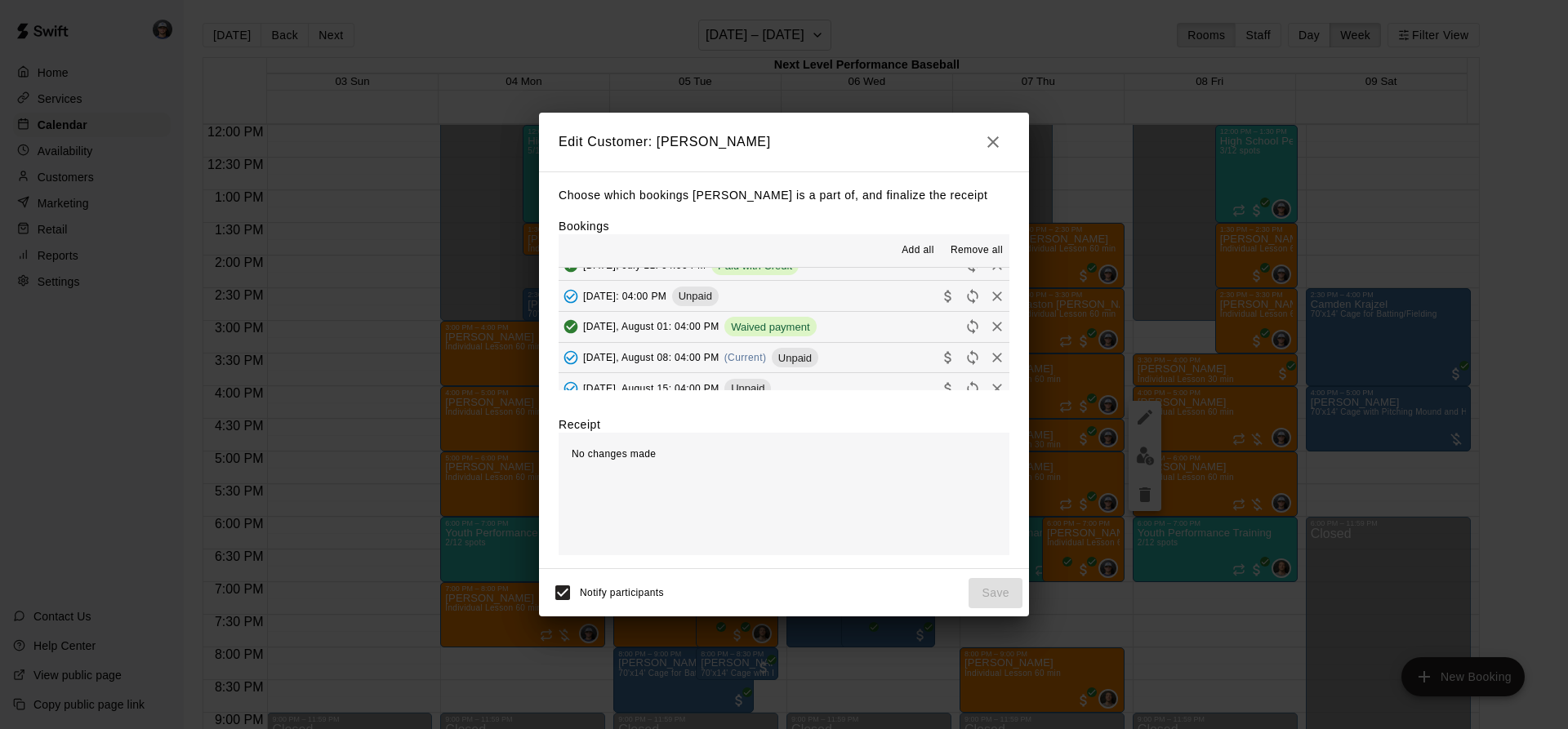
scroll to position [163, 0]
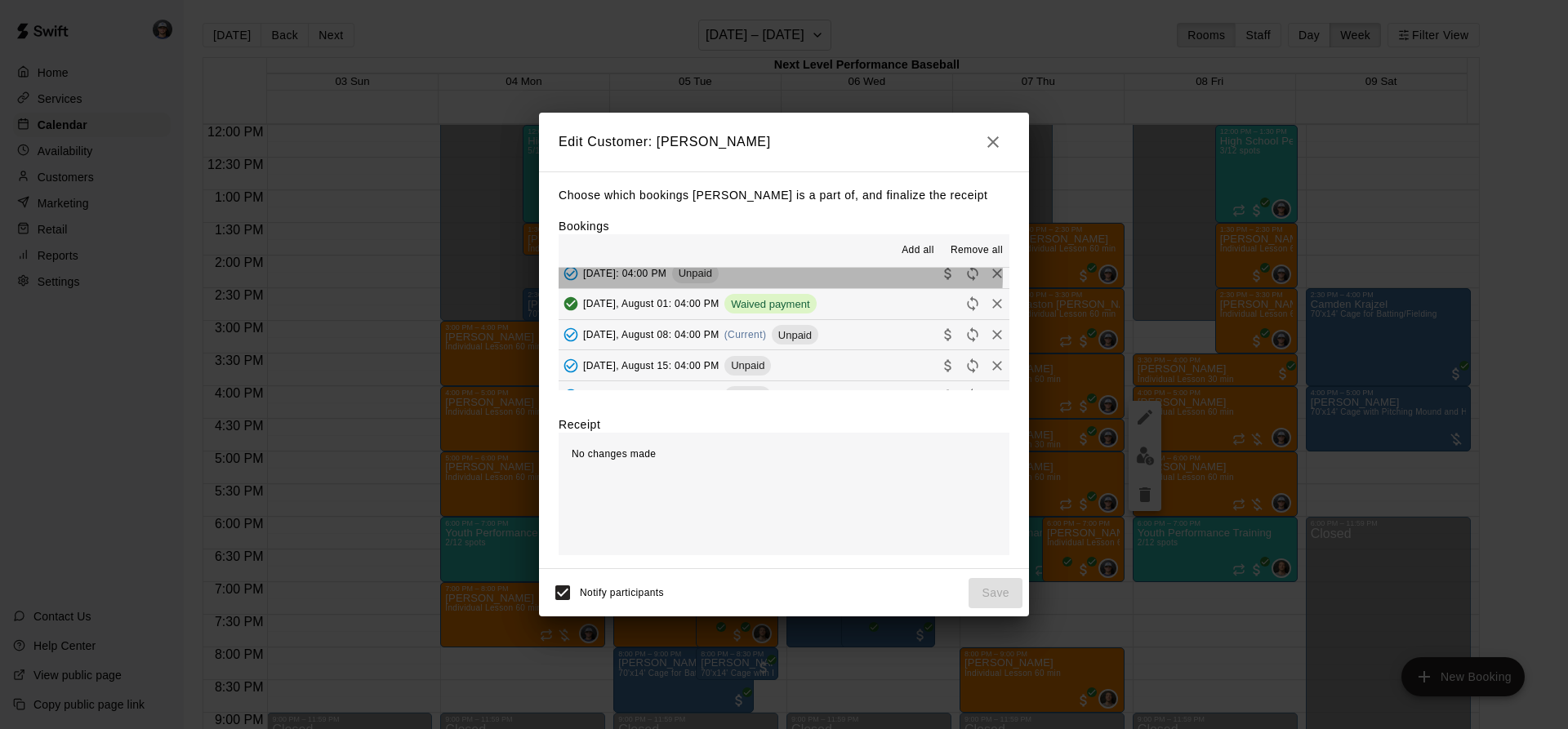
drag, startPoint x: 779, startPoint y: 275, endPoint x: 780, endPoint y: 328, distance: 53.0
click at [779, 275] on button "[DATE]: 04:00 PM Unpaid" at bounding box center [784, 273] width 451 height 30
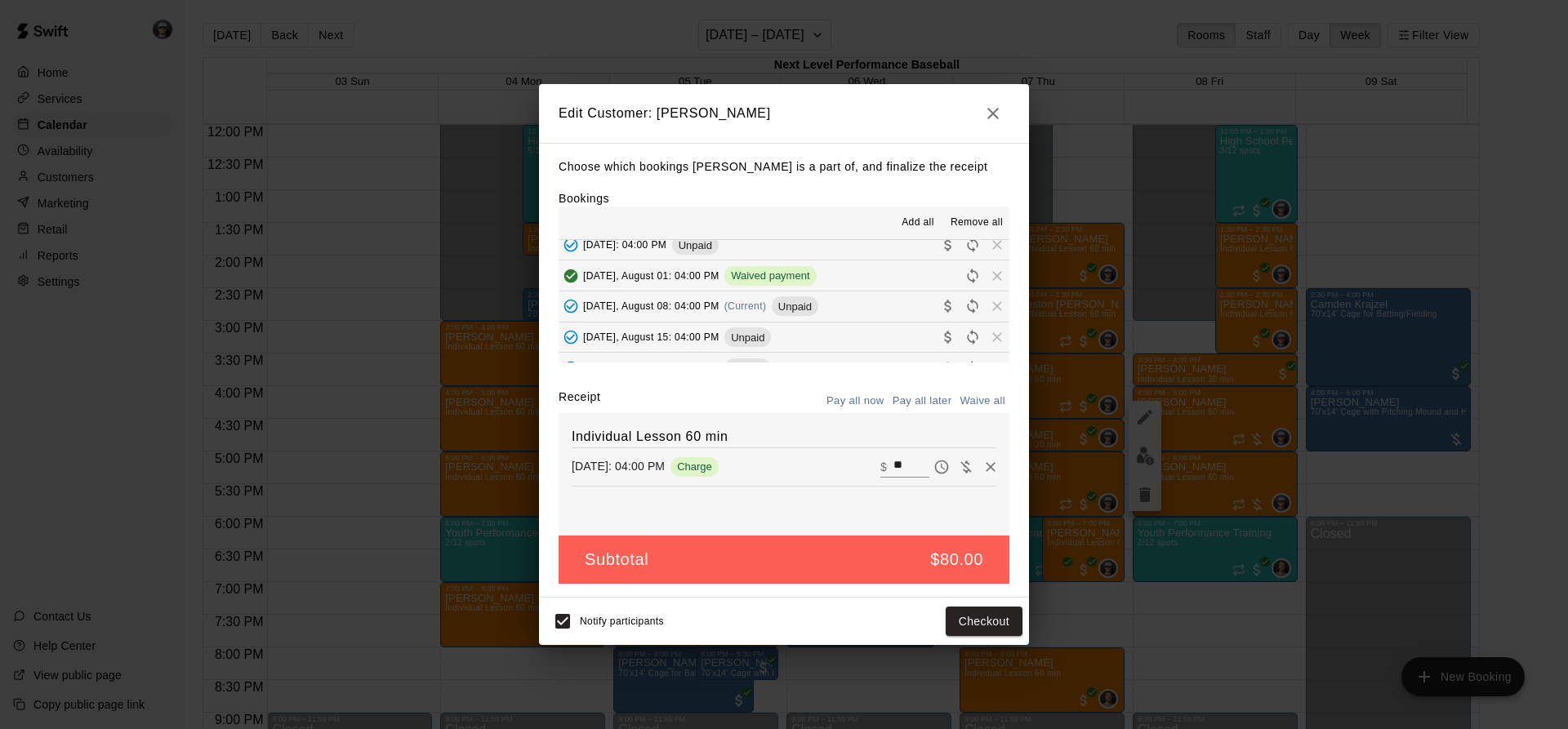
click at [777, 311] on span "Unpaid" at bounding box center [795, 306] width 46 height 12
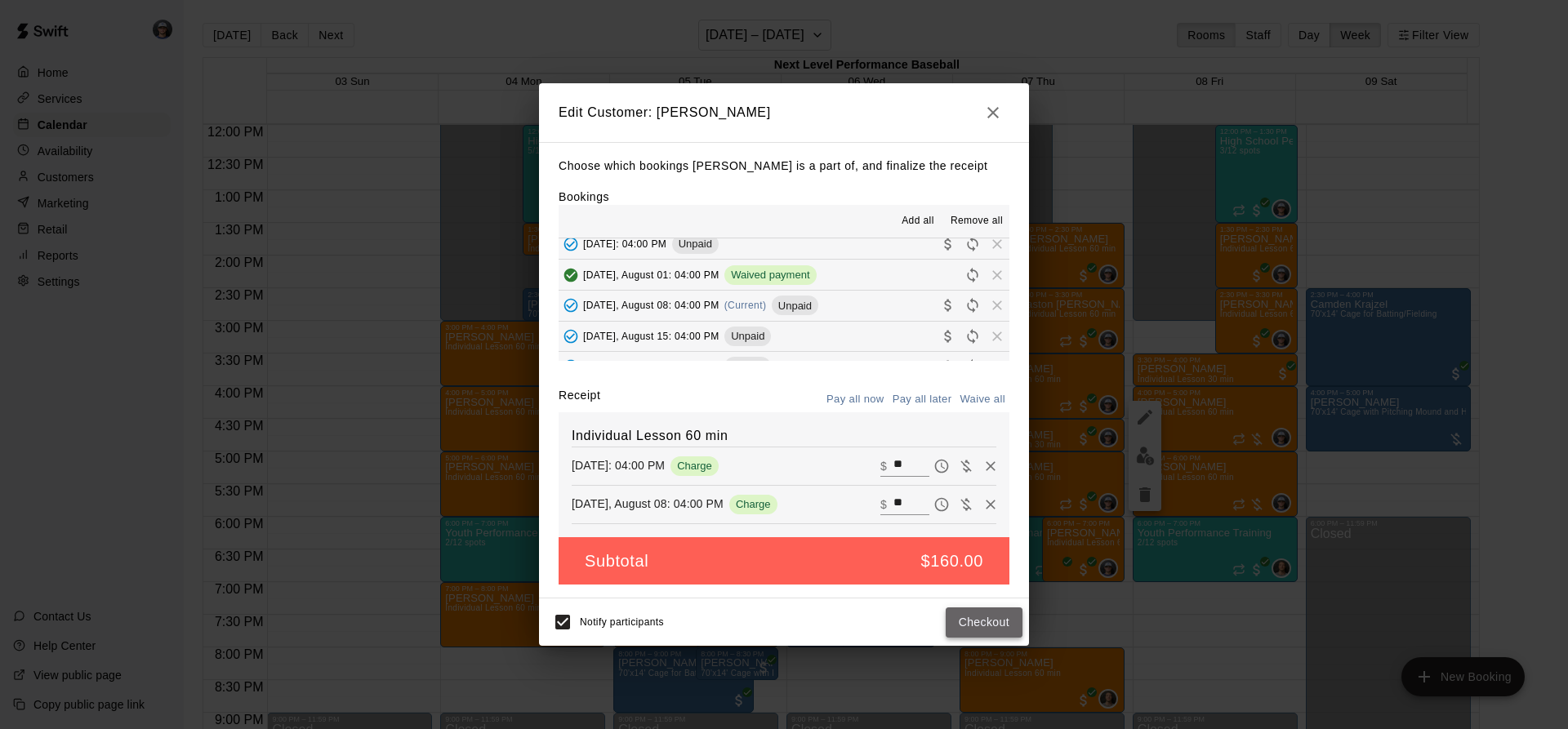
click at [953, 614] on button "Checkout" at bounding box center [984, 622] width 77 height 30
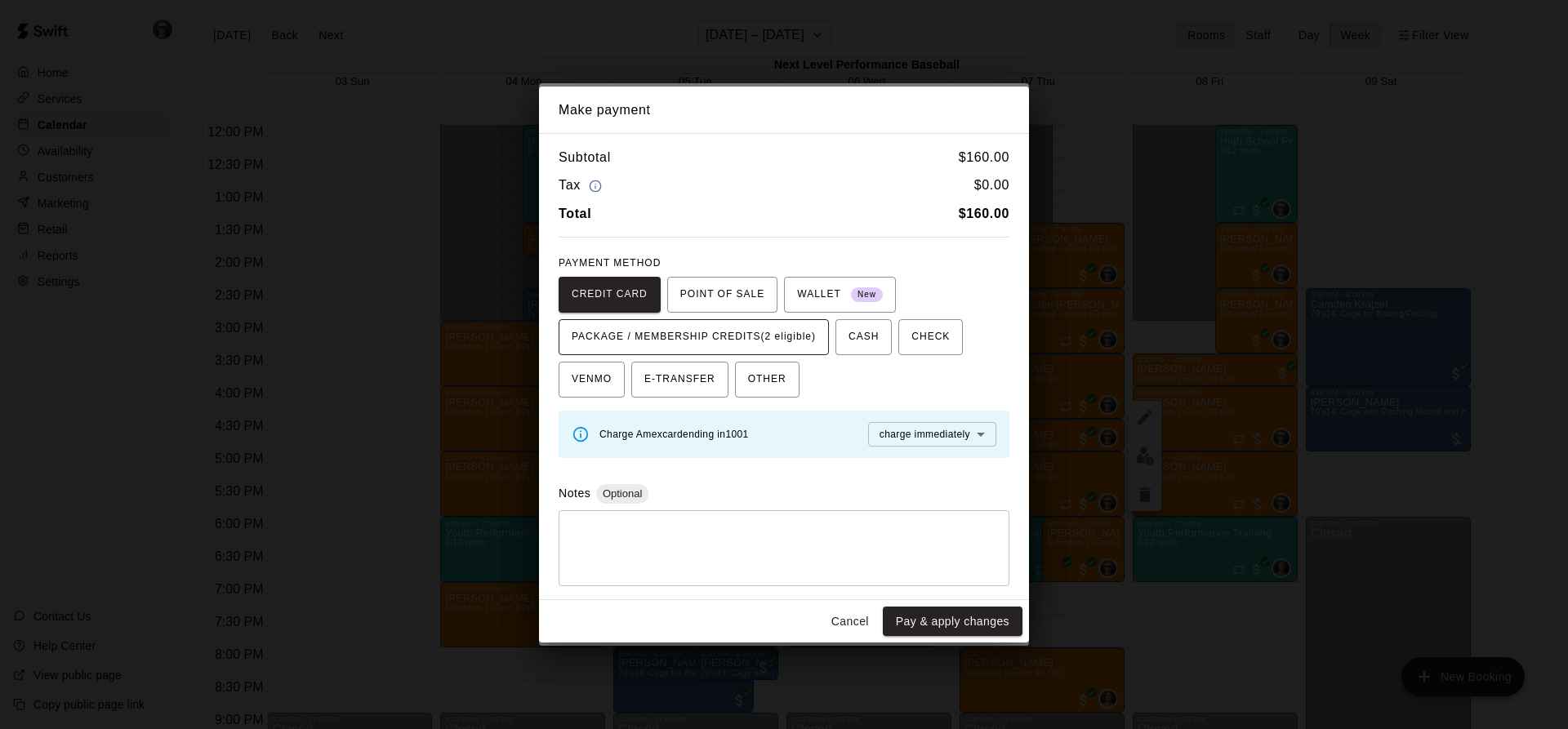
click at [779, 337] on span "PACKAGE / MEMBERSHIP CREDITS (2 eligible)" at bounding box center [694, 337] width 244 height 26
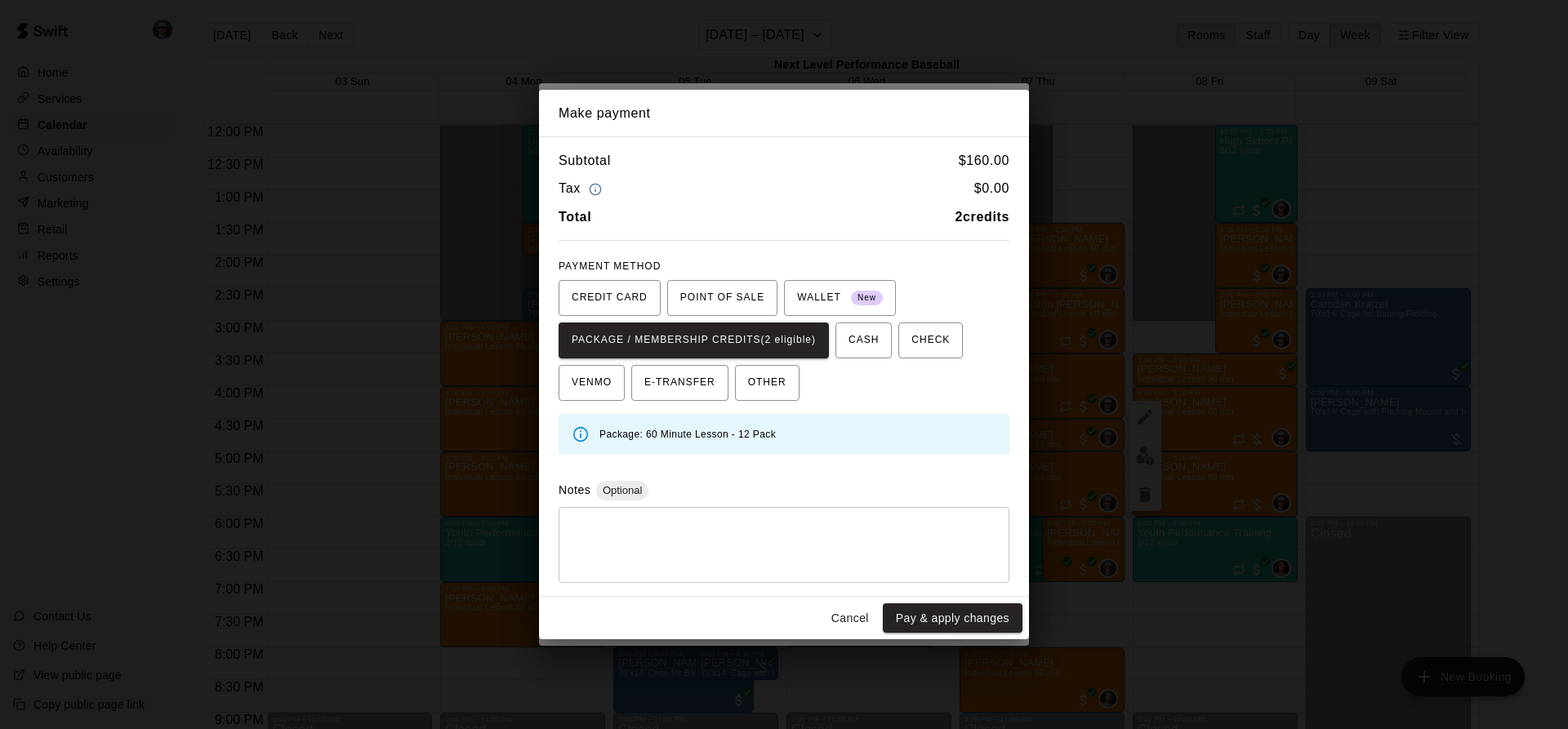
click at [939, 625] on button "Pay & apply changes" at bounding box center [952, 618] width 139 height 30
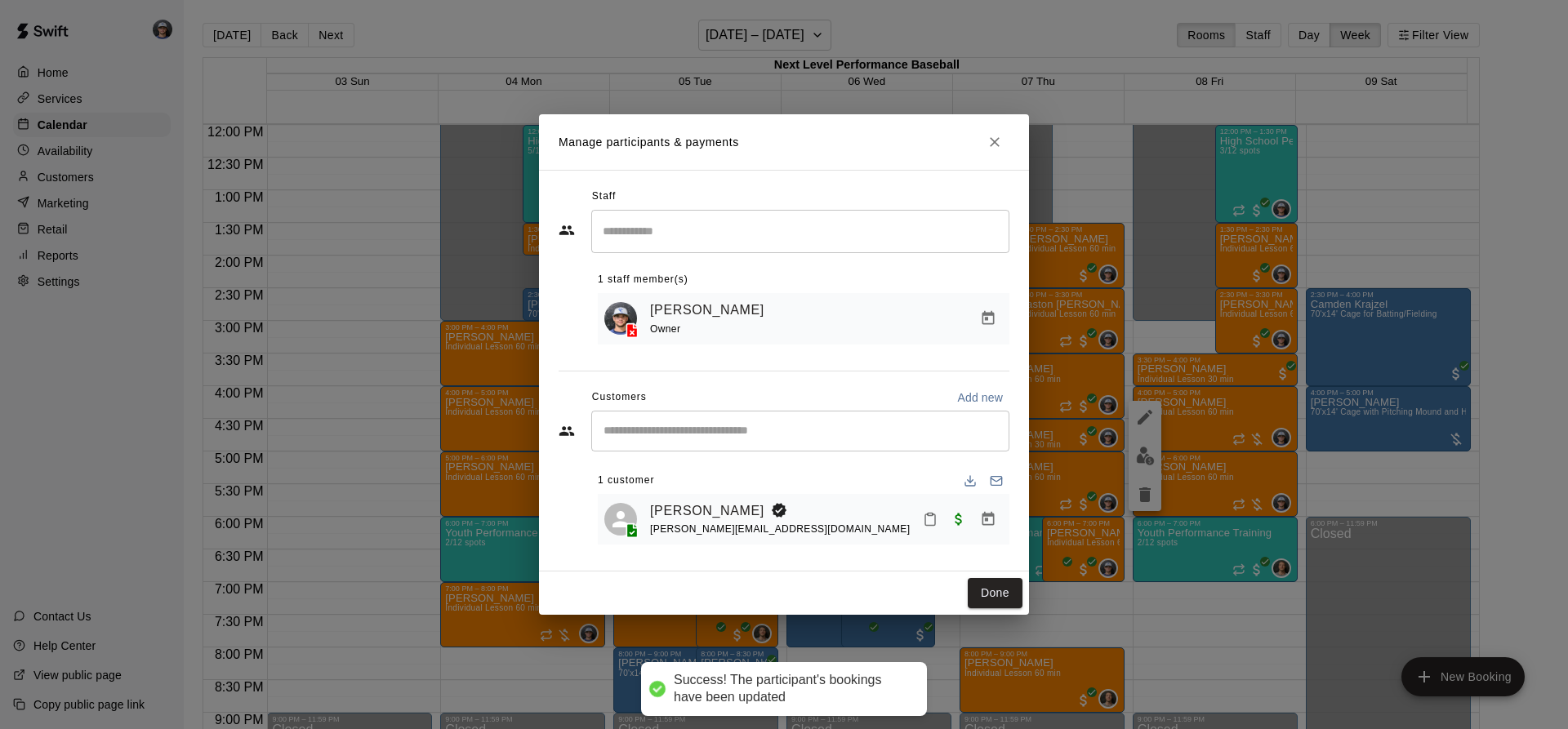
drag, startPoint x: 988, startPoint y: 585, endPoint x: 1185, endPoint y: 508, distance: 211.5
click at [987, 585] on button "Done" at bounding box center [995, 593] width 54 height 30
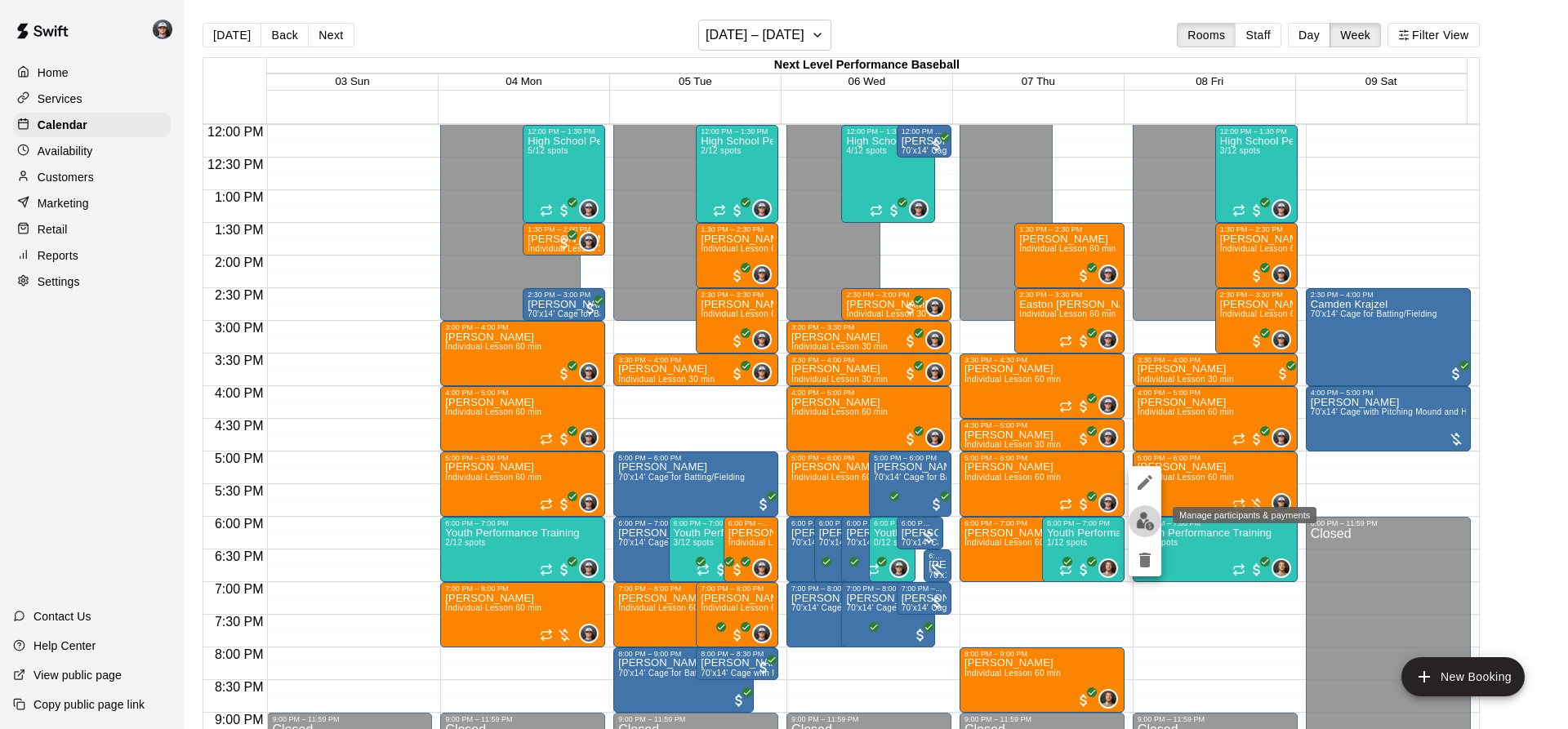
click at [1149, 523] on img "edit" at bounding box center [1144, 521] width 19 height 19
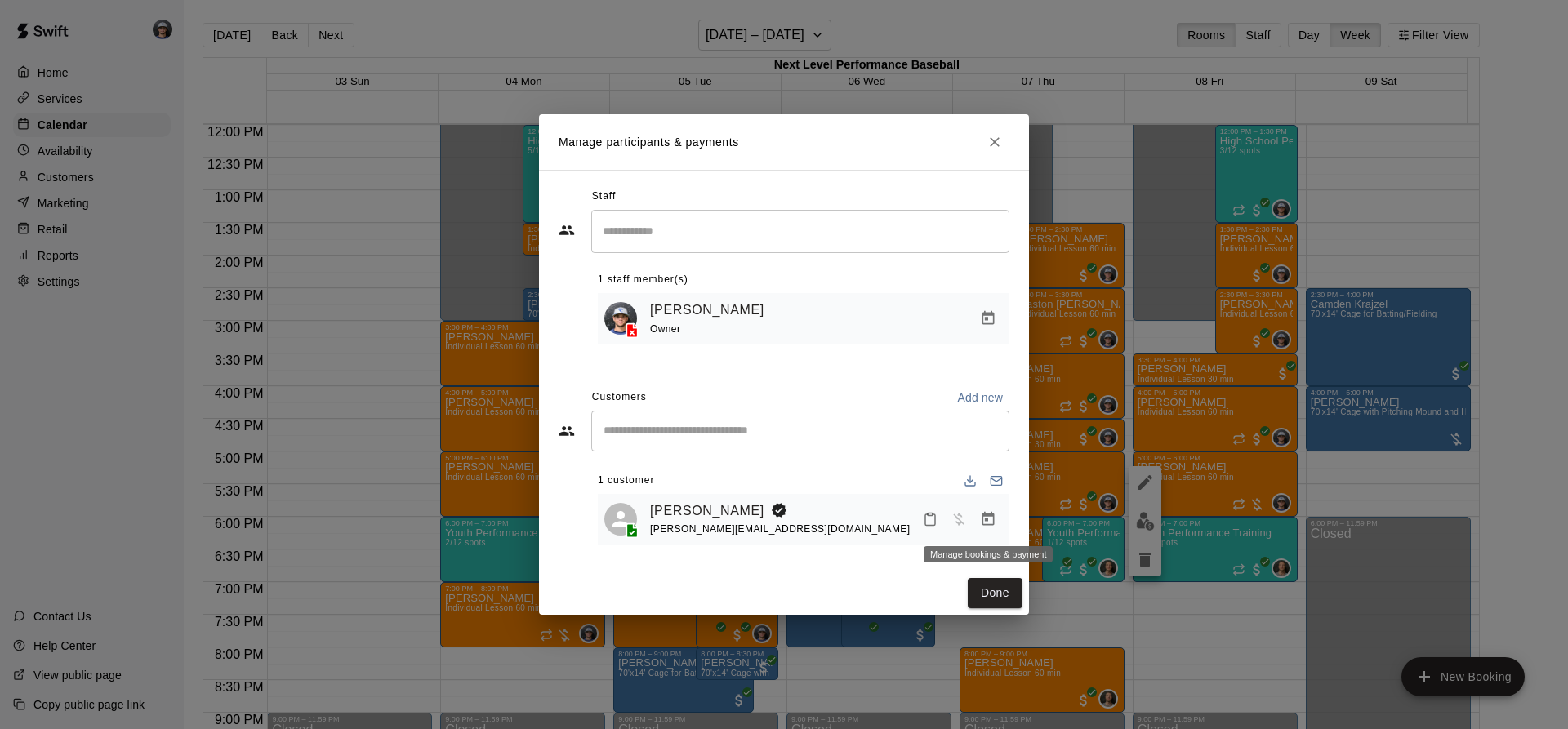
click at [985, 516] on icon "Manage bookings & payment" at bounding box center [988, 518] width 12 height 14
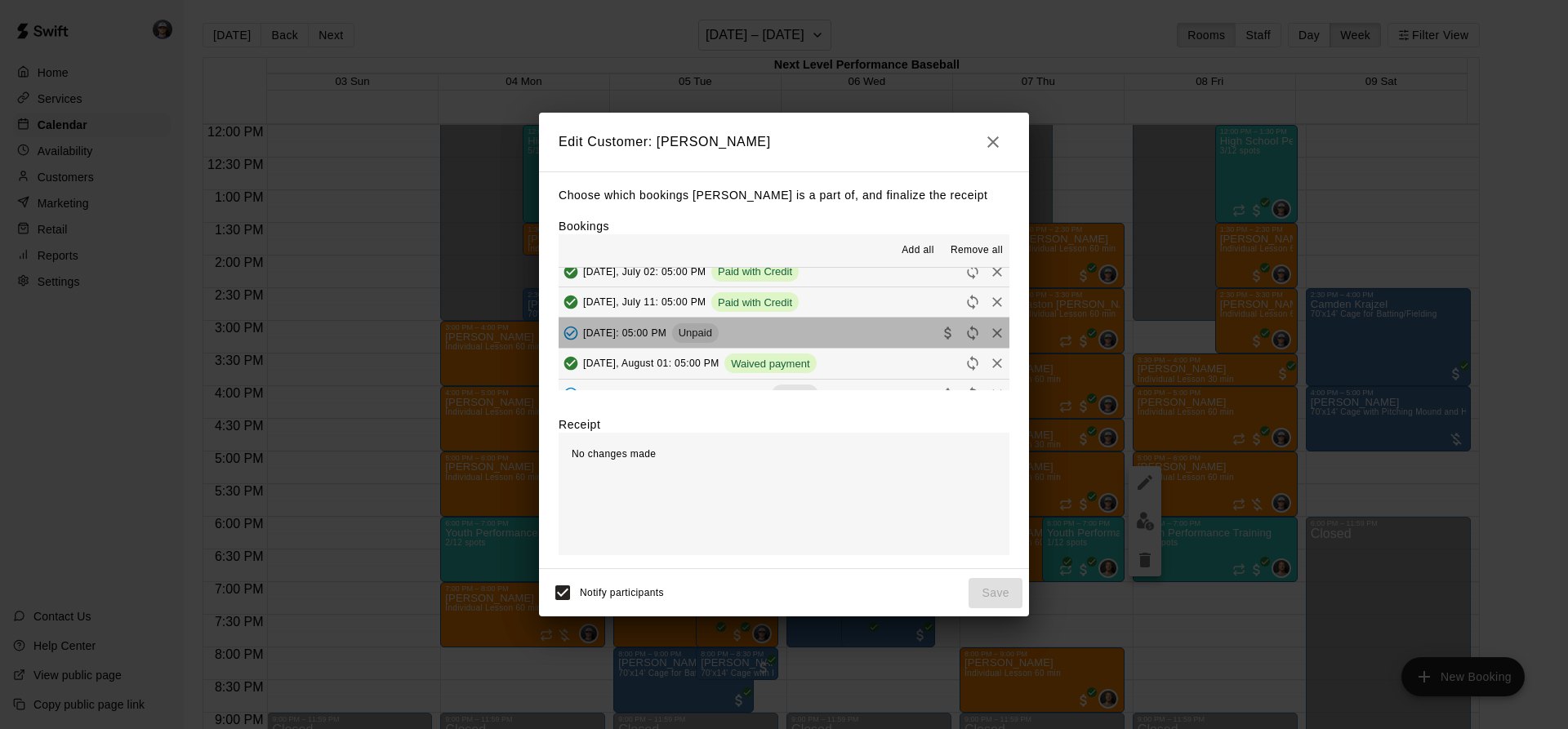
click at [794, 334] on button "[DATE]: 05:00 PM Unpaid" at bounding box center [784, 333] width 451 height 30
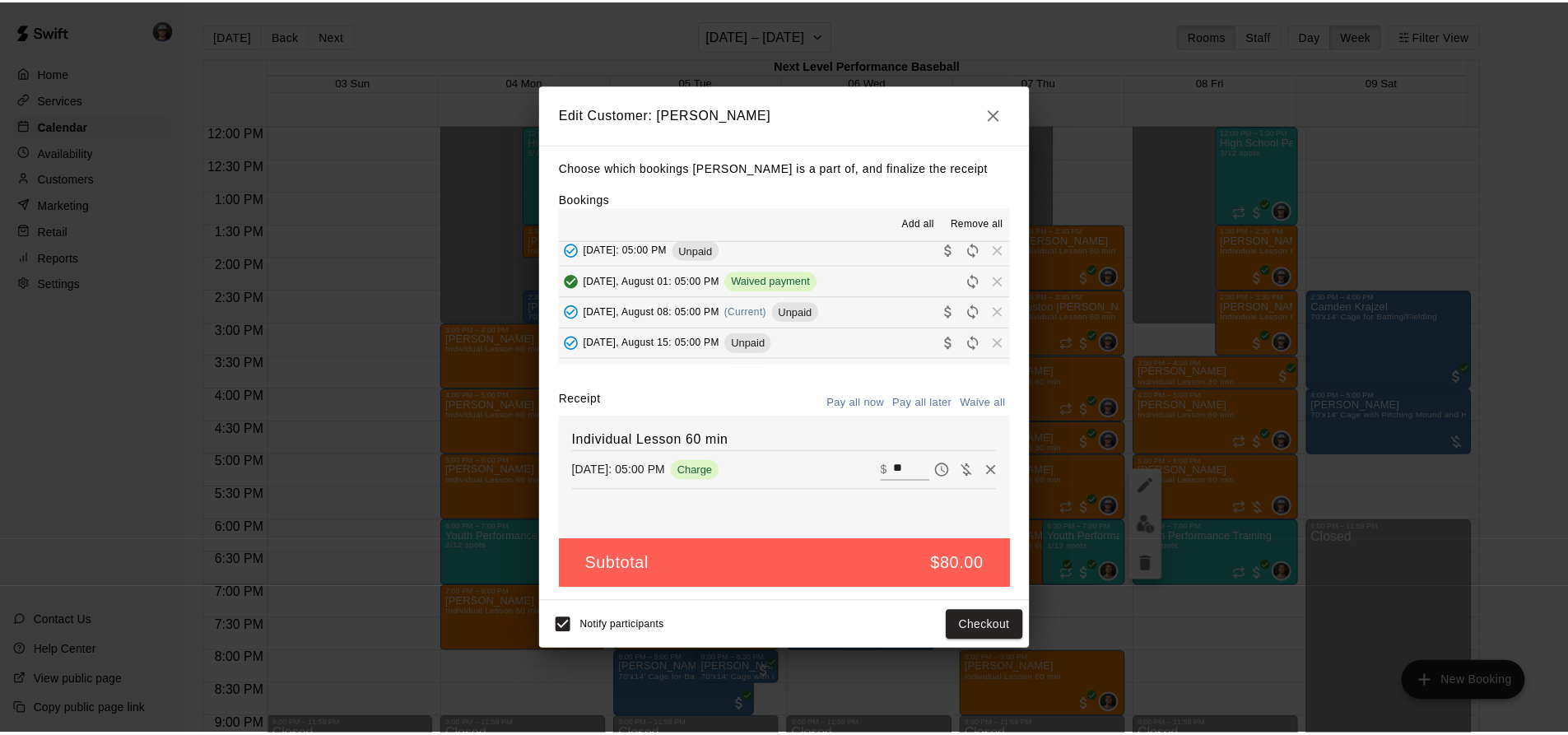
scroll to position [187, 0]
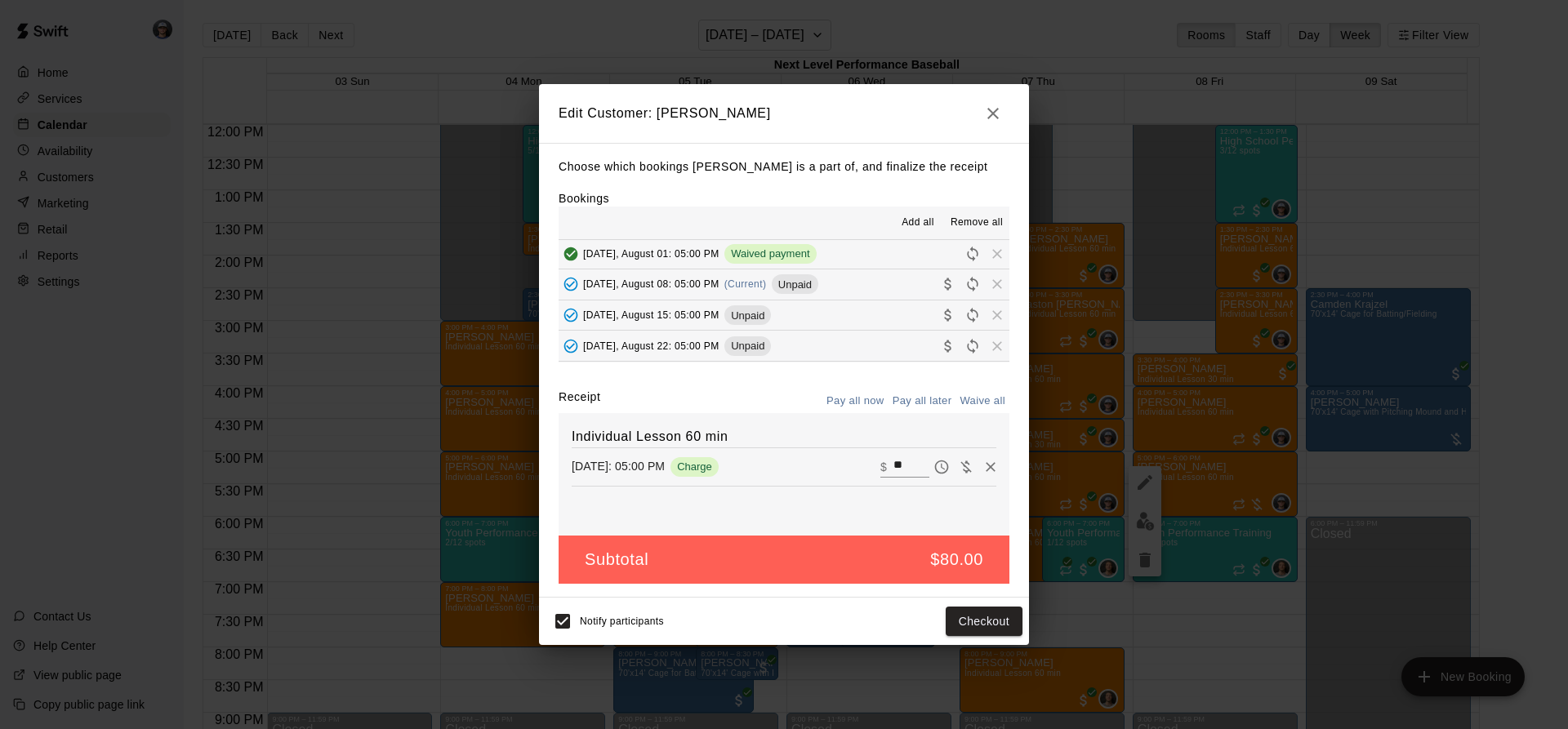
click at [797, 284] on span "Unpaid" at bounding box center [795, 284] width 46 height 12
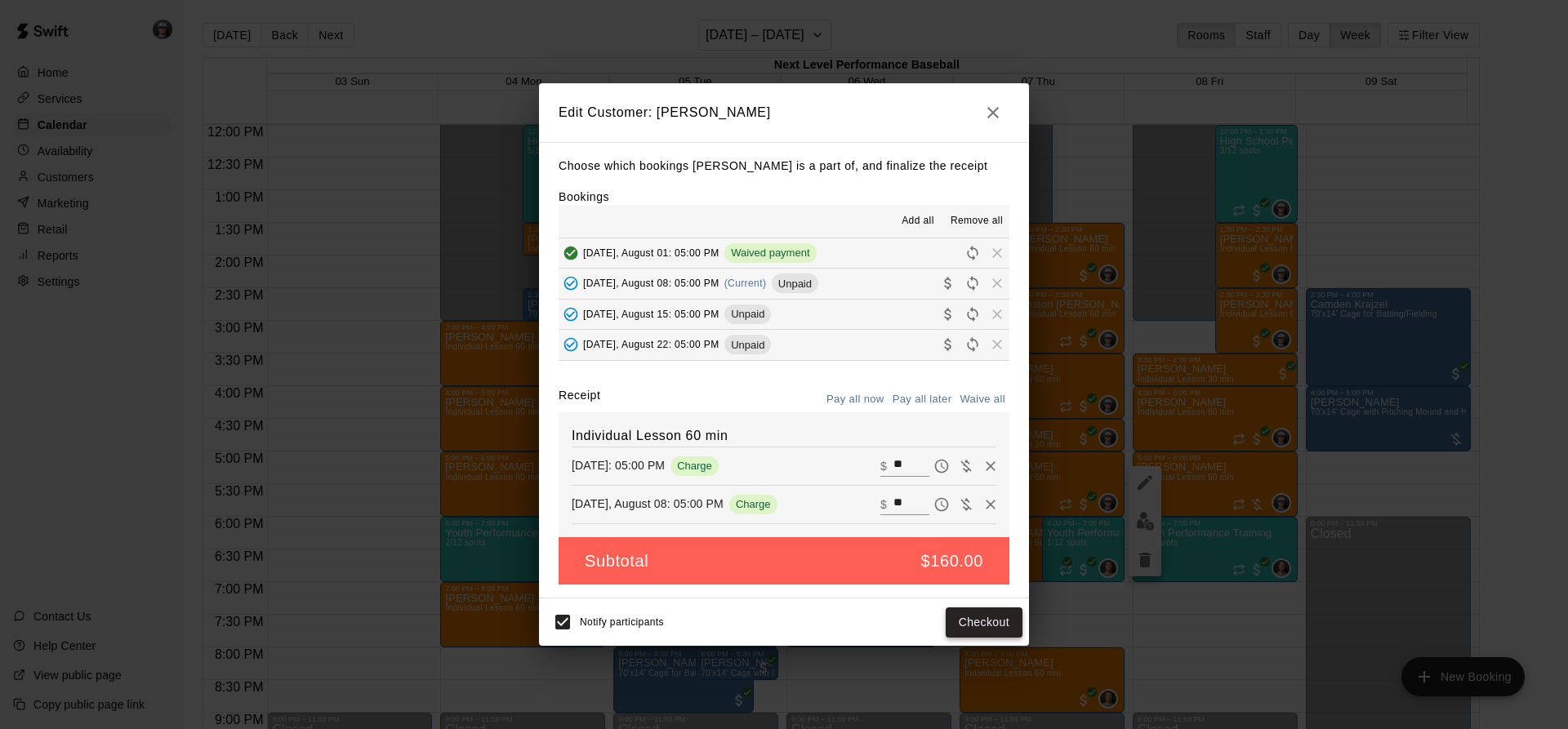
click at [1009, 623] on button "Checkout" at bounding box center [984, 622] width 77 height 30
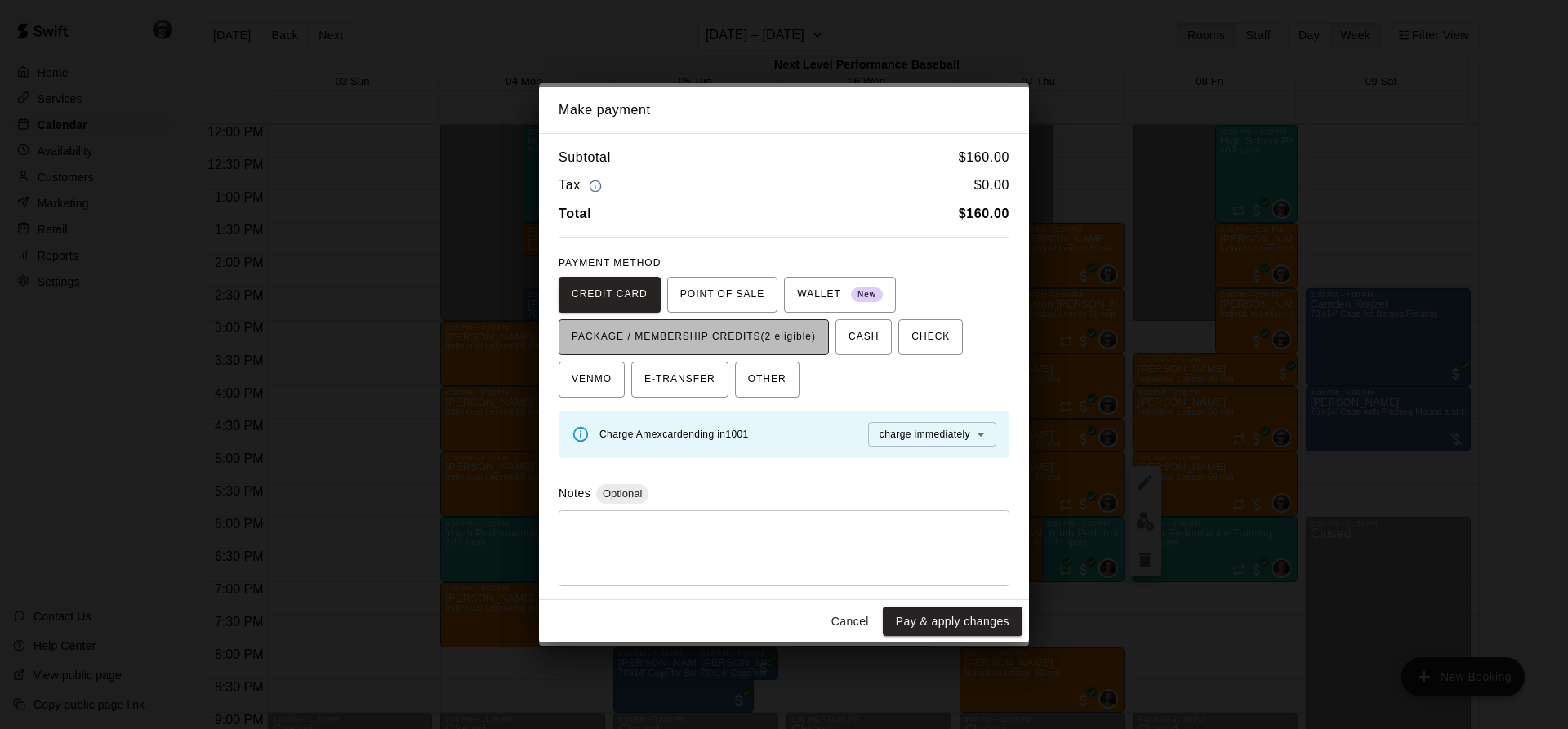
click at [741, 333] on span "PACKAGE / MEMBERSHIP CREDITS (2 eligible)" at bounding box center [694, 337] width 244 height 26
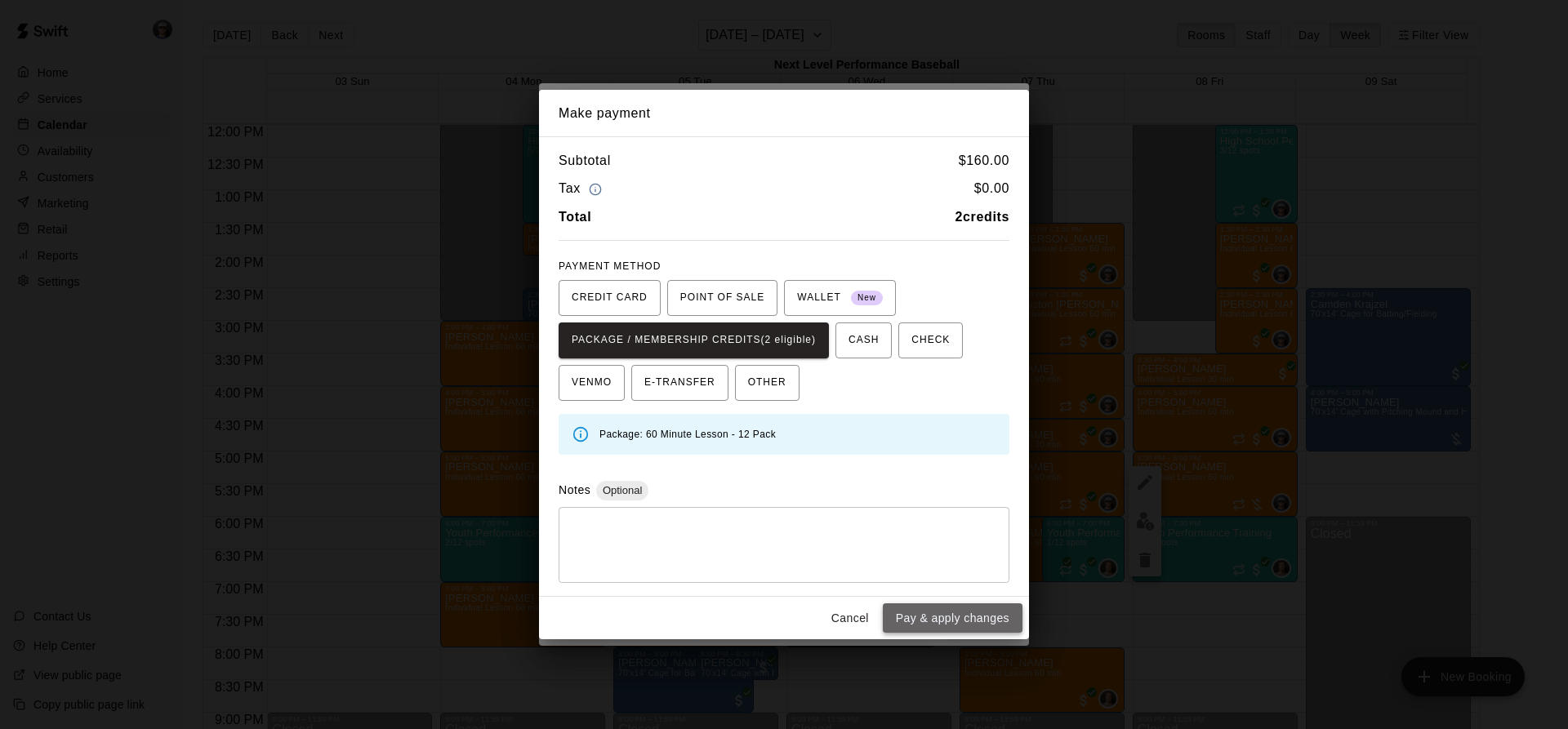
click at [953, 605] on button "Pay & apply changes" at bounding box center [952, 618] width 139 height 30
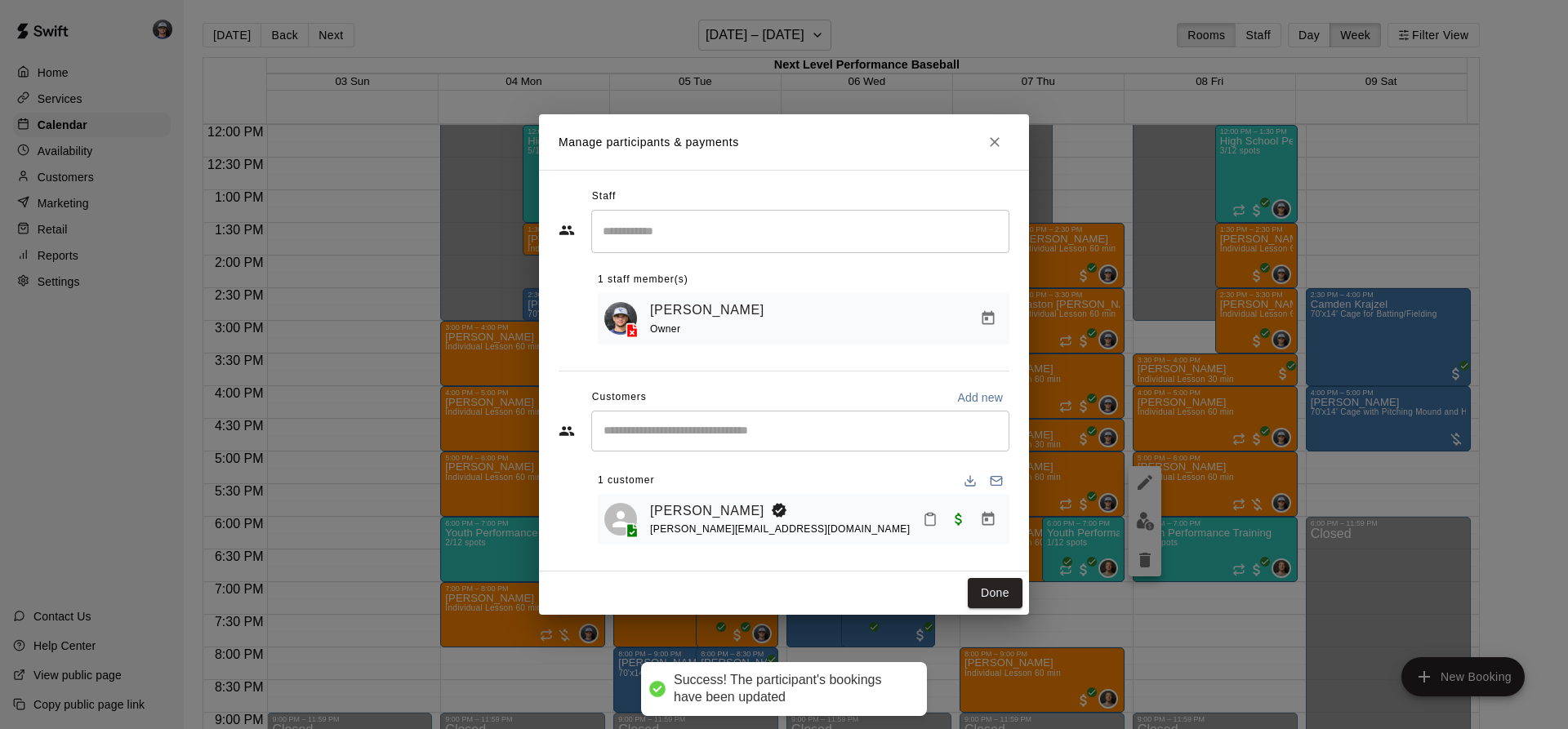
click at [988, 578] on div "Done" at bounding box center [784, 593] width 490 height 44
click at [994, 582] on button "Done" at bounding box center [995, 593] width 54 height 30
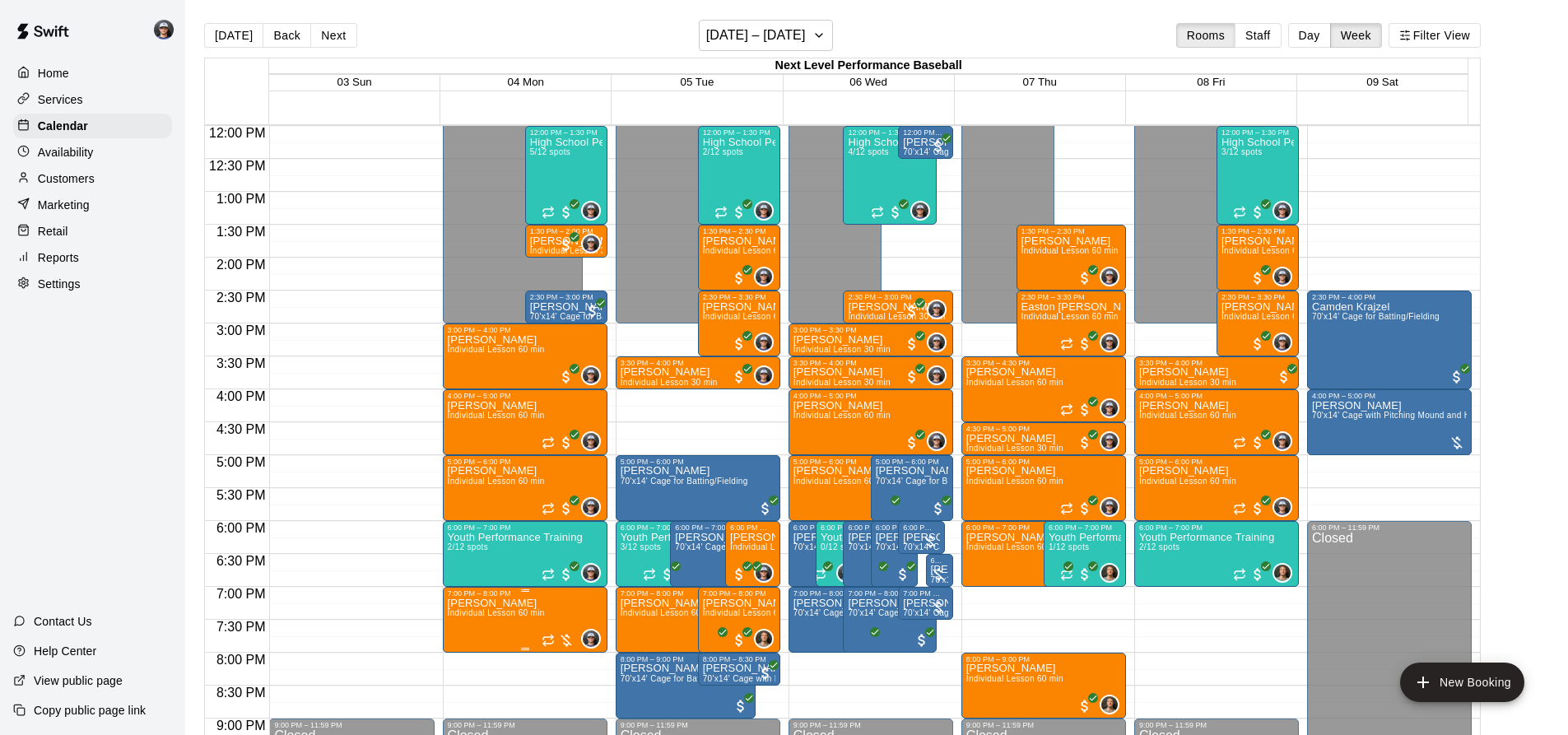
click at [487, 617] on span "Individual Lesson 60 min" at bounding box center [496, 612] width 97 height 9
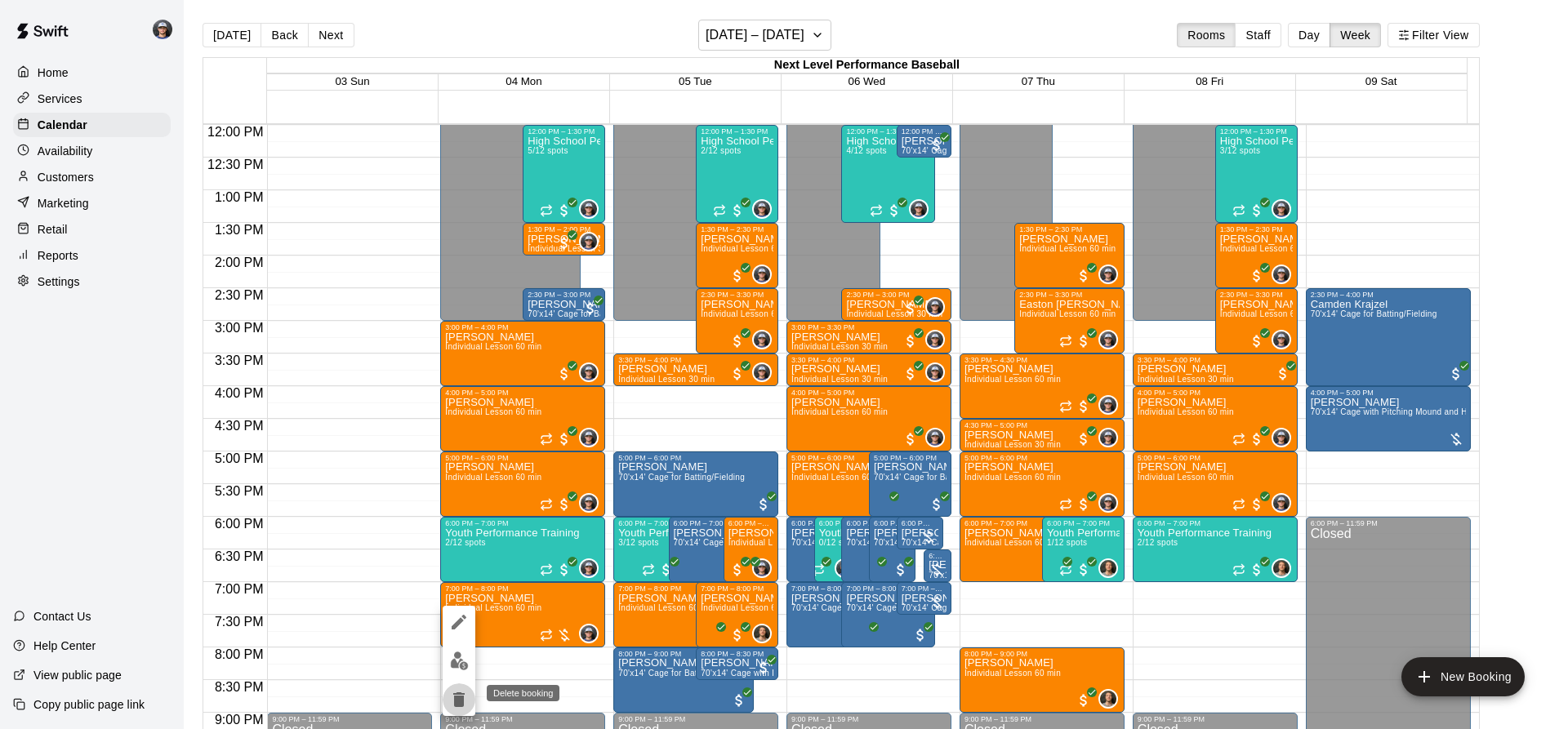
click at [472, 700] on button "delete" at bounding box center [459, 699] width 33 height 33
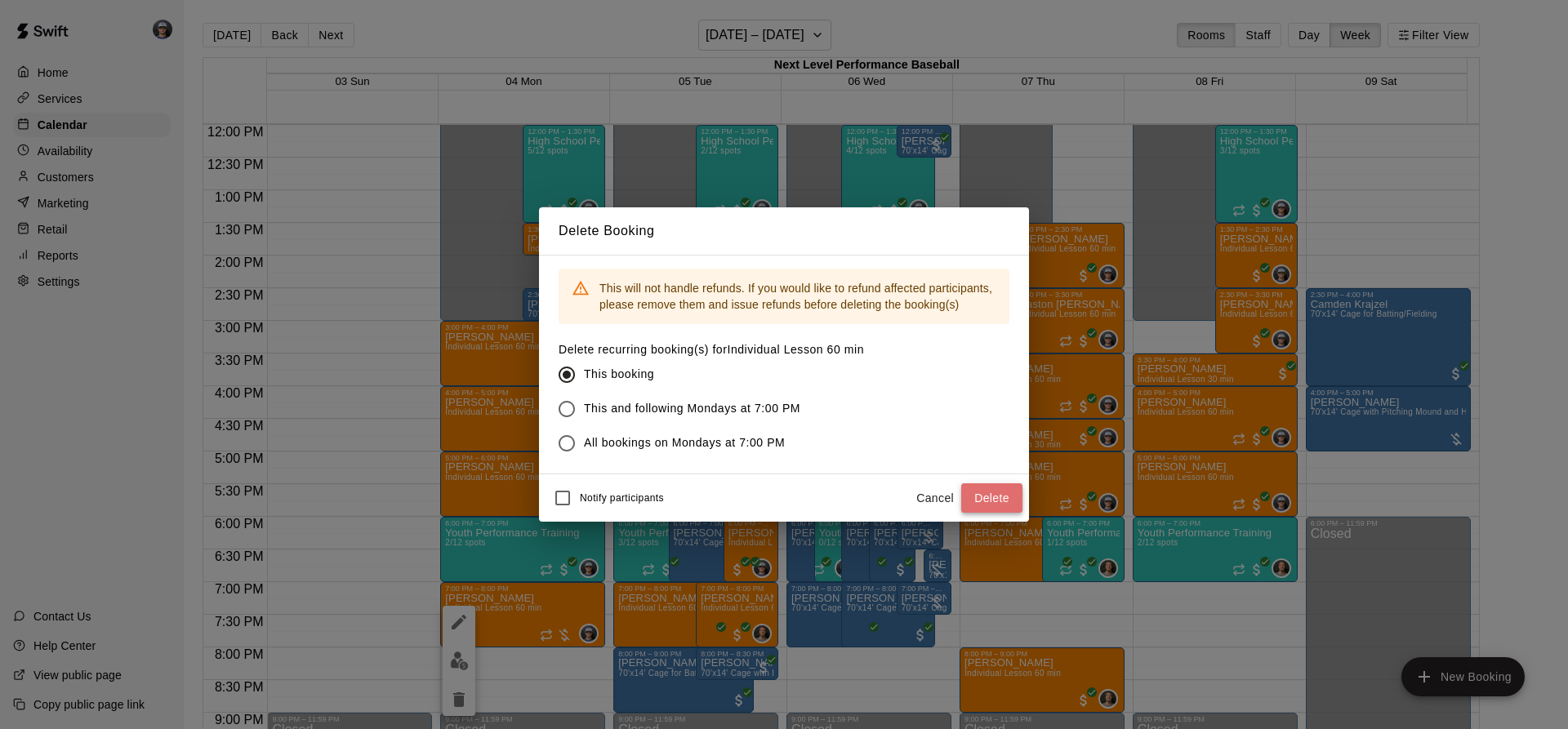
click at [984, 498] on button "Delete" at bounding box center [991, 498] width 61 height 30
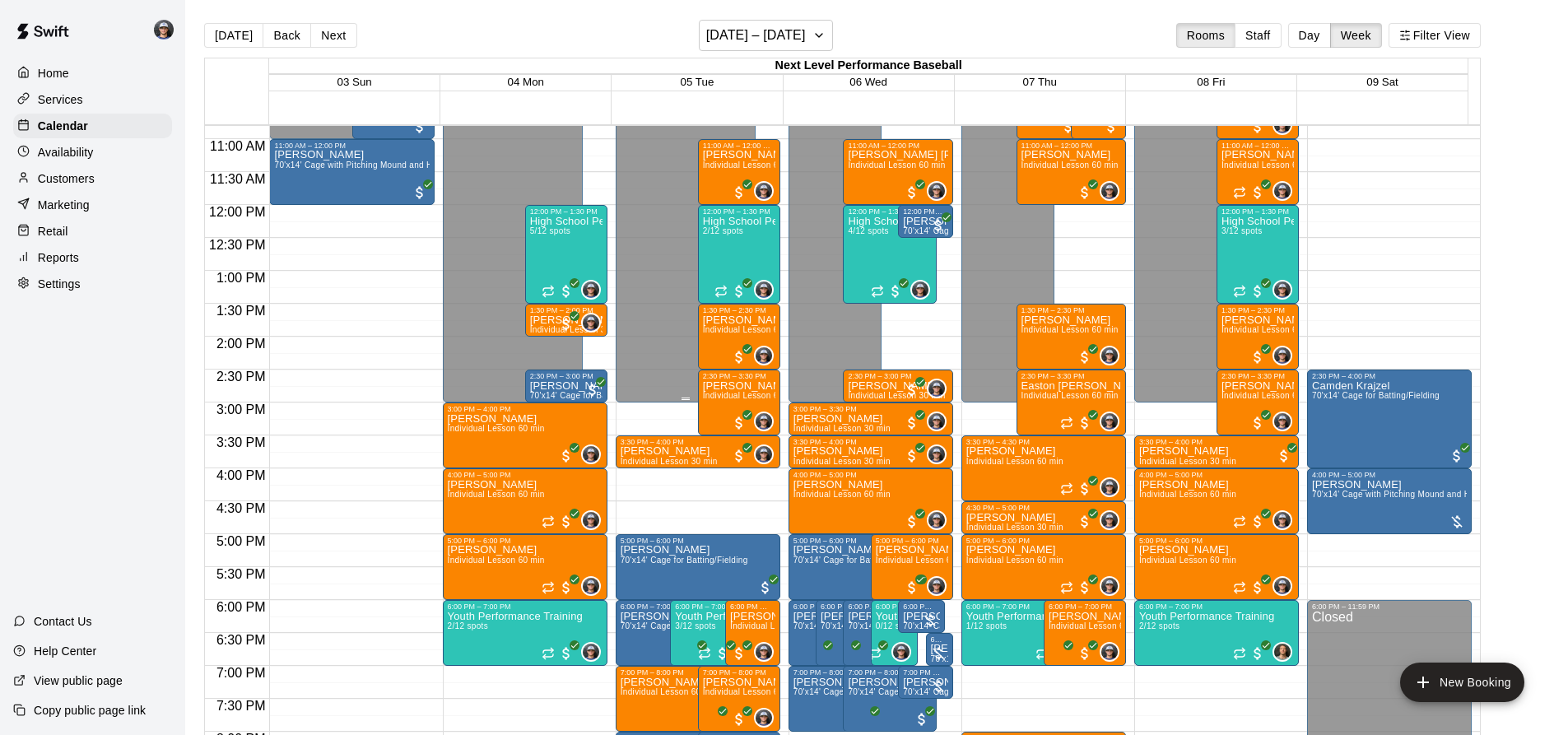
scroll to position [625, 0]
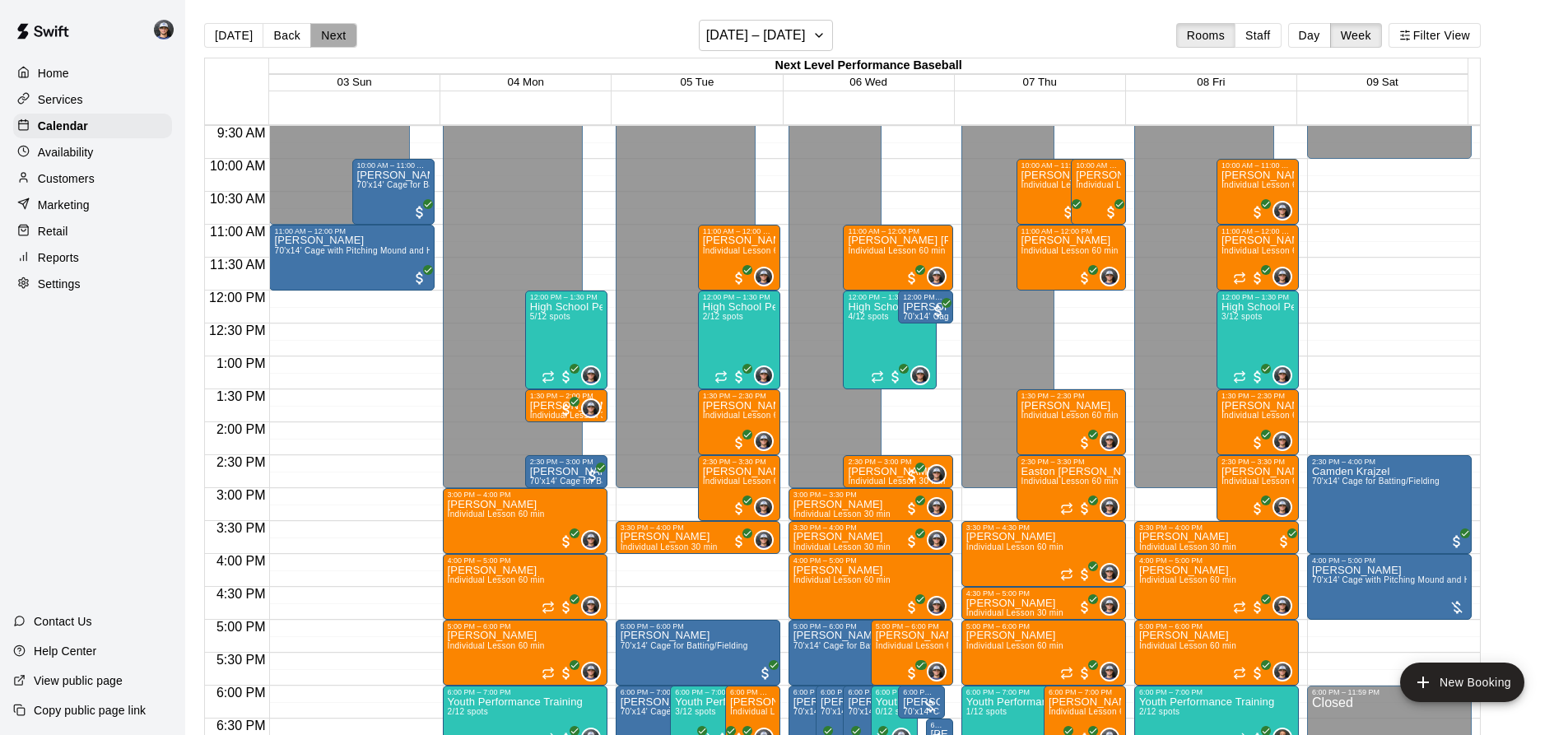
click at [331, 28] on button "Next" at bounding box center [333, 36] width 46 height 25
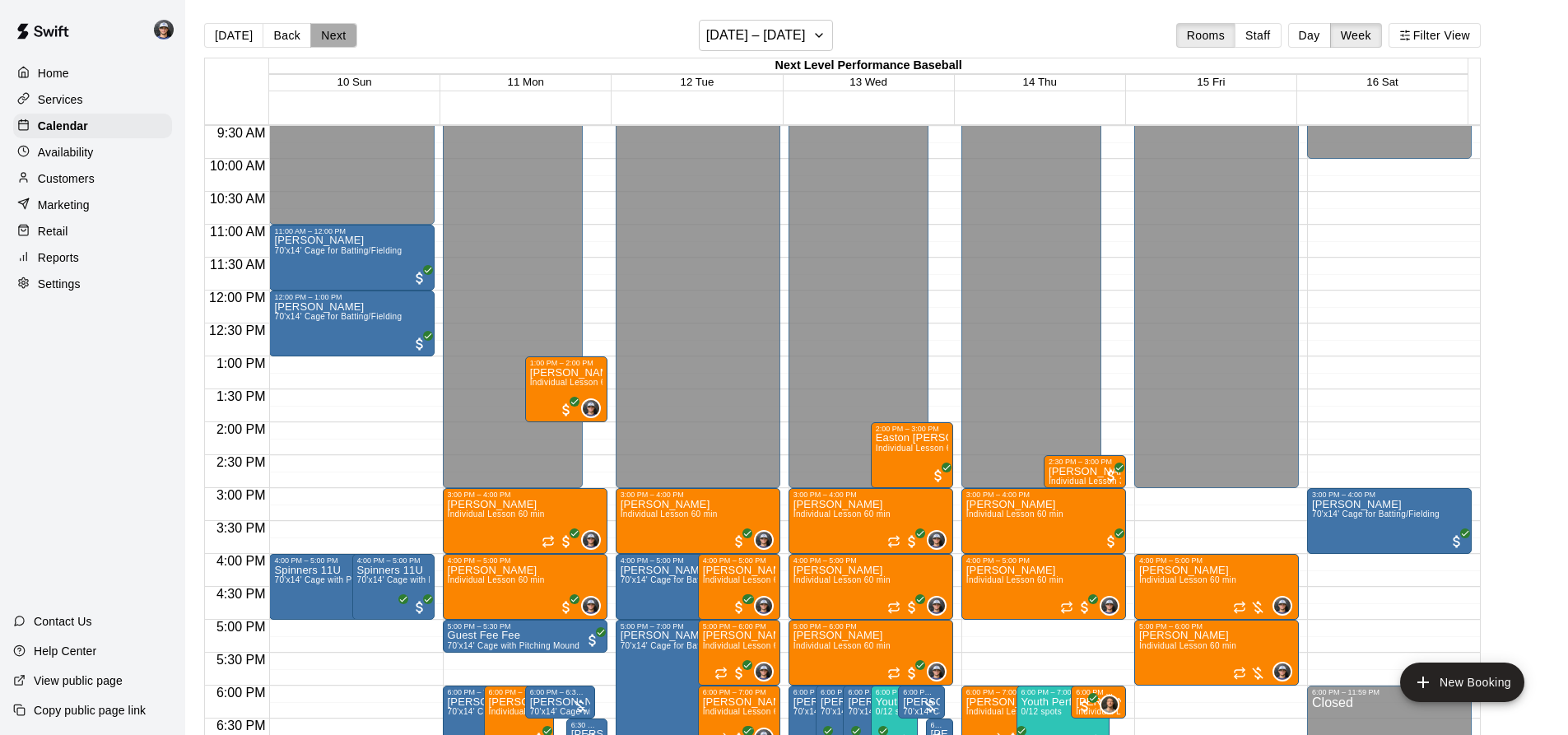
click at [331, 28] on button "Next" at bounding box center [333, 36] width 46 height 25
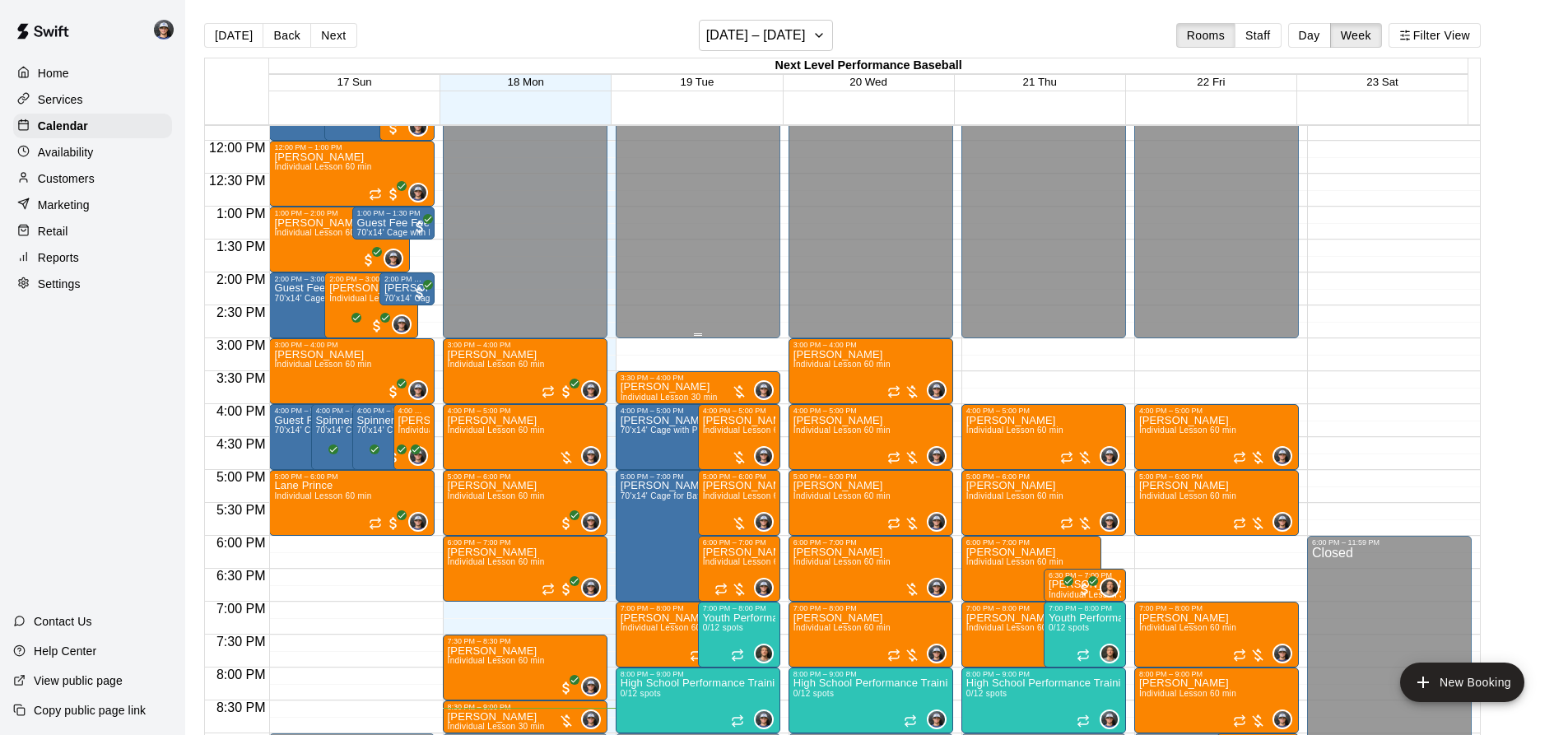
scroll to position [790, 0]
